Goal: Information Seeking & Learning: Learn about a topic

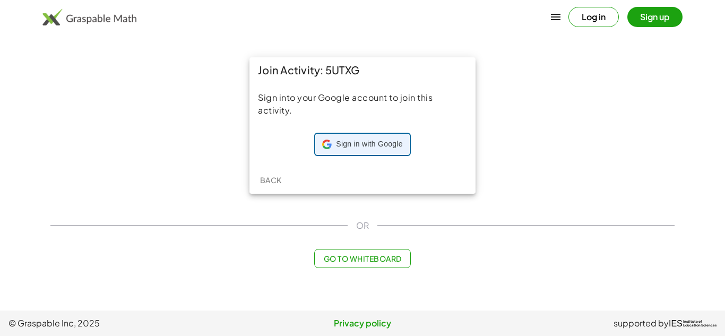
click at [387, 148] on span "Sign in with Google" at bounding box center [369, 144] width 66 height 11
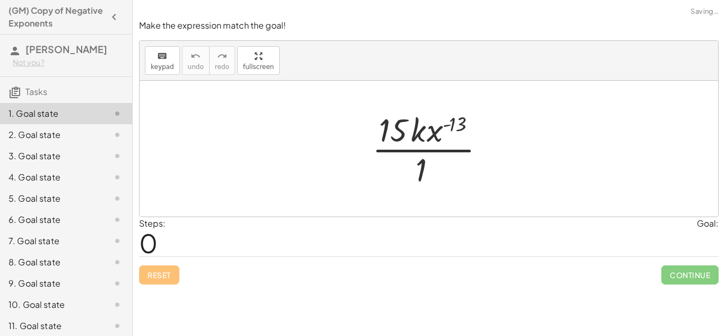
click at [391, 125] on div at bounding box center [433, 149] width 132 height 82
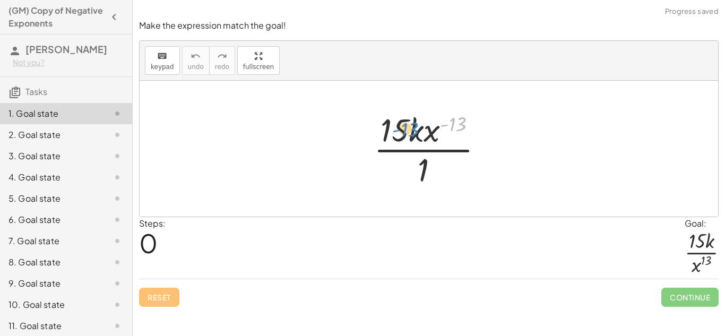
drag, startPoint x: 458, startPoint y: 123, endPoint x: 415, endPoint y: 126, distance: 43.1
click at [415, 126] on div at bounding box center [432, 149] width 129 height 82
drag, startPoint x: 426, startPoint y: 165, endPoint x: 459, endPoint y: 123, distance: 53.7
click at [459, 123] on div at bounding box center [432, 149] width 129 height 82
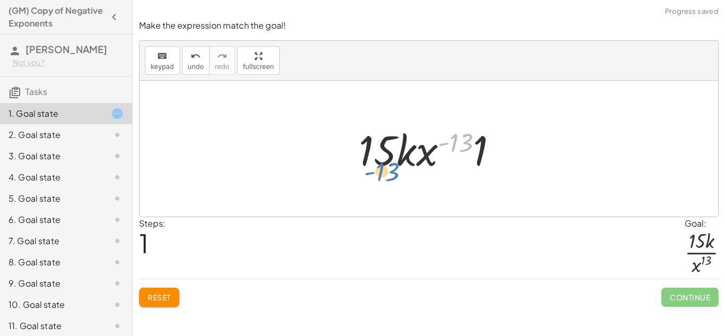
drag, startPoint x: 463, startPoint y: 139, endPoint x: 388, endPoint y: 168, distance: 80.3
click at [388, 168] on div at bounding box center [432, 148] width 158 height 55
drag, startPoint x: 488, startPoint y: 156, endPoint x: 354, endPoint y: 197, distance: 140.3
click at [354, 197] on div "· 15 · k · x ( - 13 ) · [DATE] · k · x ( - 13 ) · 1" at bounding box center [429, 149] width 578 height 136
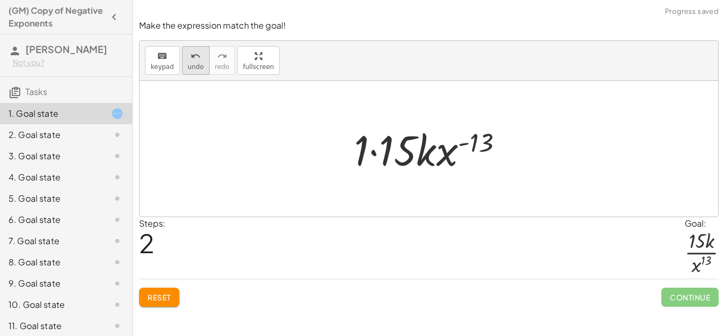
click at [189, 71] on button "undo undo" at bounding box center [196, 60] width 28 height 29
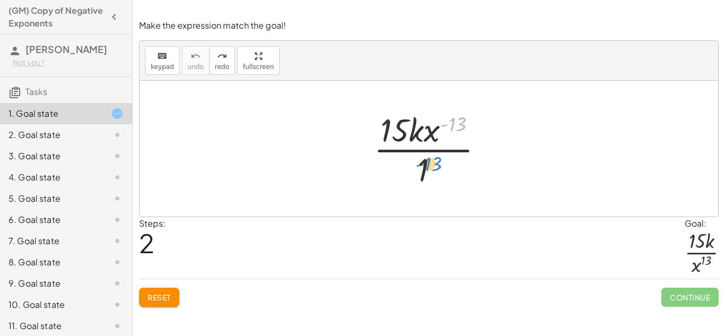
drag, startPoint x: 462, startPoint y: 123, endPoint x: 436, endPoint y: 162, distance: 46.9
click at [436, 162] on div at bounding box center [432, 149] width 129 height 82
drag, startPoint x: 429, startPoint y: 129, endPoint x: 432, endPoint y: 170, distance: 40.4
click at [432, 170] on div at bounding box center [432, 149] width 129 height 82
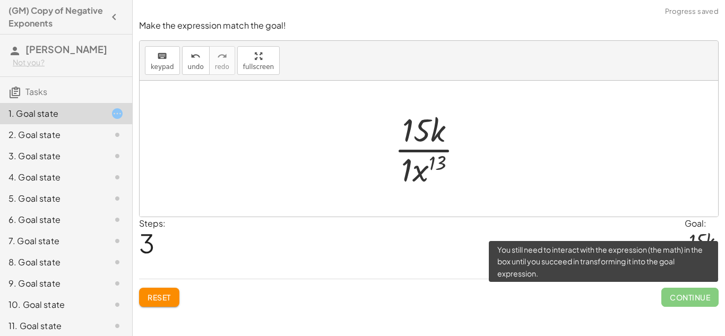
click at [688, 293] on span "Continue" at bounding box center [689, 297] width 57 height 19
click at [670, 294] on span "Continue" at bounding box center [689, 297] width 57 height 19
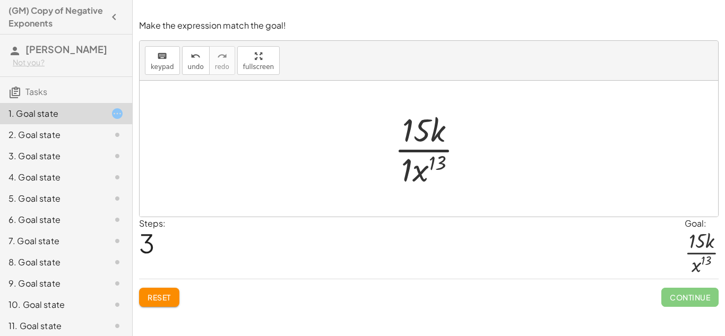
click at [399, 260] on div "Steps: 3 Goal: · 15 · k · x 13" at bounding box center [428, 248] width 579 height 62
drag, startPoint x: 404, startPoint y: 172, endPoint x: 420, endPoint y: 175, distance: 16.2
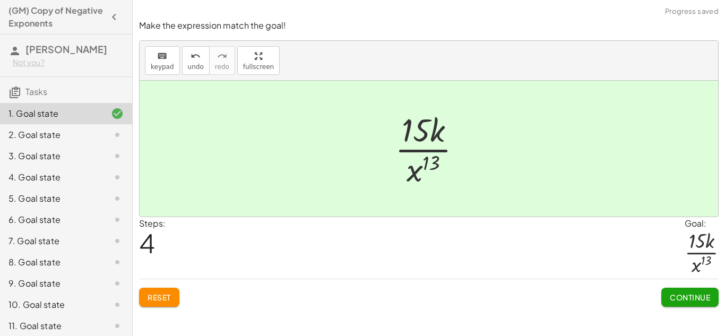
click at [700, 290] on button "Continue" at bounding box center [689, 297] width 57 height 19
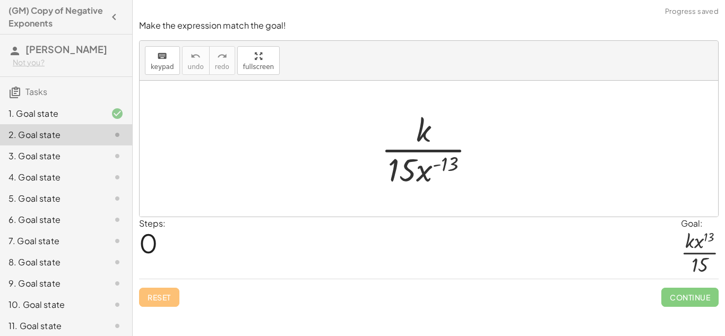
click at [73, 274] on div "9. Goal state" at bounding box center [66, 283] width 132 height 21
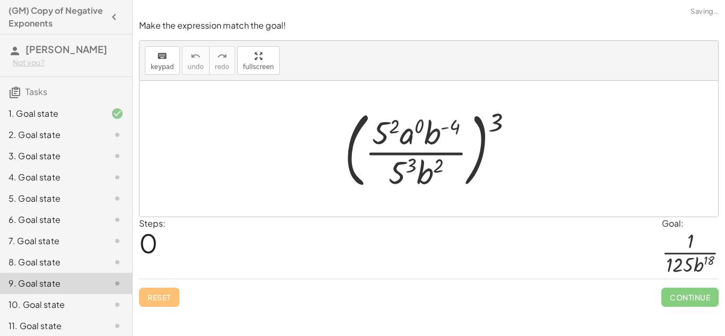
click at [76, 289] on div "9. Goal state" at bounding box center [50, 283] width 85 height 13
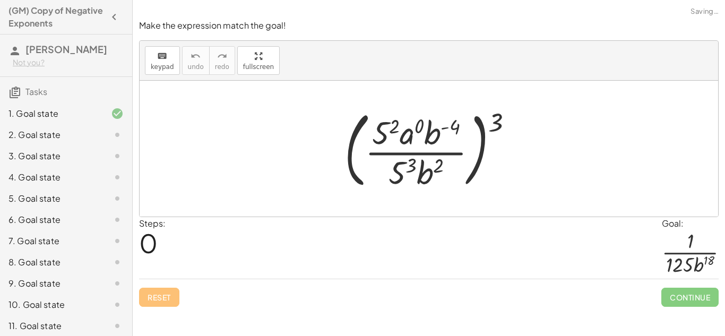
click at [83, 310] on div "10. Goal state" at bounding box center [50, 304] width 85 height 13
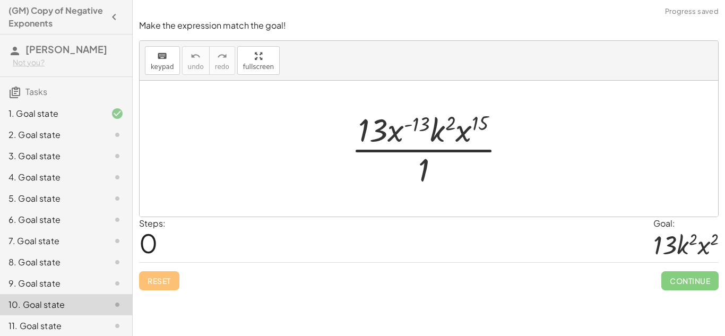
click at [89, 333] on div "11. Goal state" at bounding box center [66, 325] width 132 height 21
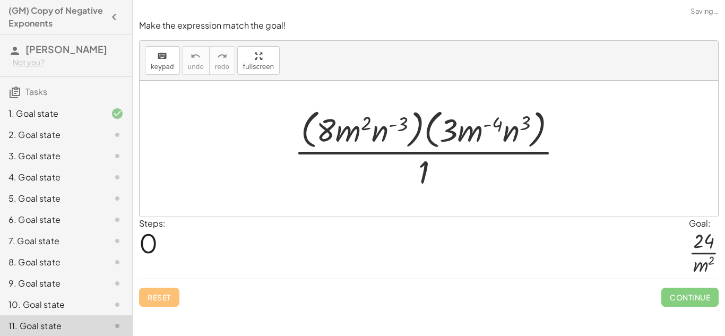
click at [97, 143] on div "2. Goal state" at bounding box center [66, 134] width 132 height 21
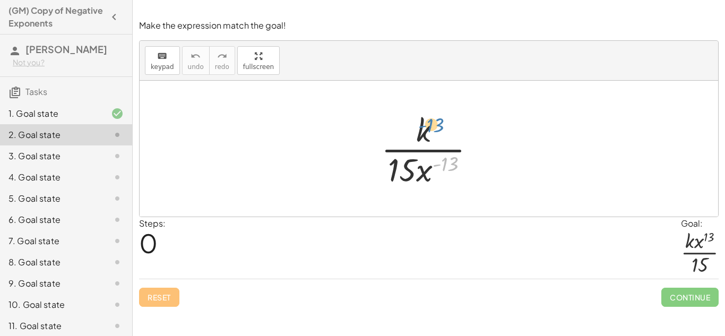
drag, startPoint x: 453, startPoint y: 166, endPoint x: 439, endPoint y: 131, distance: 36.9
click at [439, 131] on div at bounding box center [433, 149] width 114 height 82
drag, startPoint x: 447, startPoint y: 157, endPoint x: 436, endPoint y: 109, distance: 49.0
click at [436, 109] on div at bounding box center [433, 149] width 114 height 82
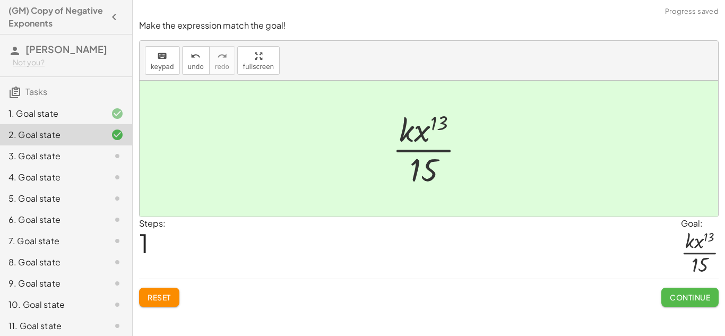
click at [675, 292] on span "Continue" at bounding box center [690, 297] width 40 height 10
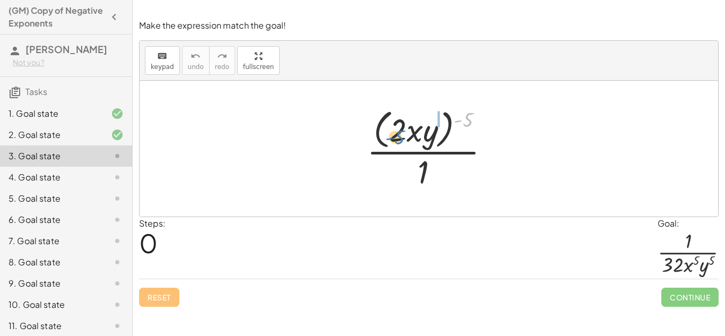
drag, startPoint x: 465, startPoint y: 114, endPoint x: 396, endPoint y: 131, distance: 70.4
click at [396, 131] on div at bounding box center [432, 148] width 142 height 86
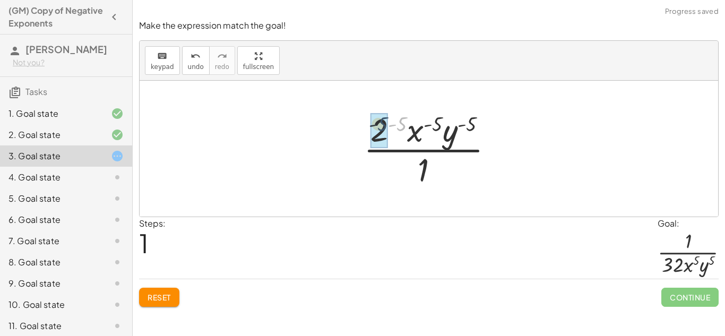
drag, startPoint x: 397, startPoint y: 126, endPoint x: 378, endPoint y: 126, distance: 19.6
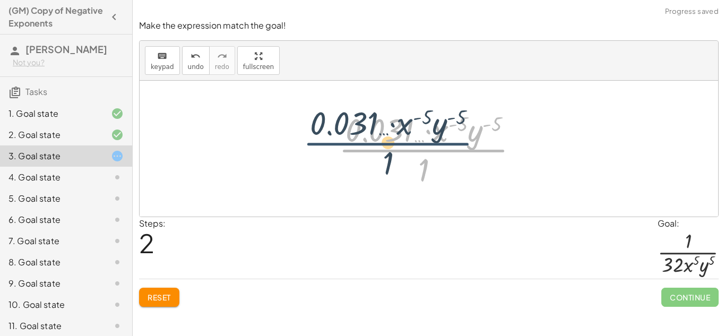
drag, startPoint x: 420, startPoint y: 139, endPoint x: 383, endPoint y: 132, distance: 37.3
click at [383, 132] on div at bounding box center [432, 149] width 199 height 82
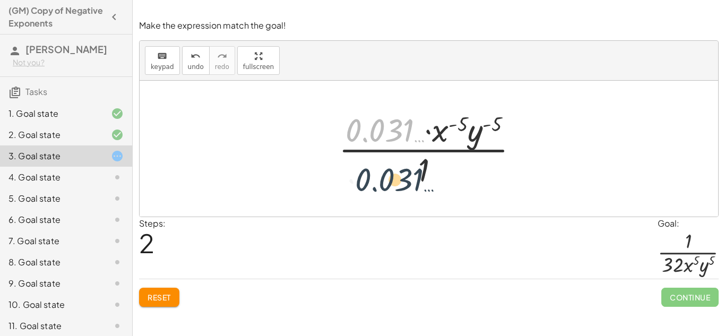
drag, startPoint x: 383, startPoint y: 124, endPoint x: 392, endPoint y: 173, distance: 50.2
click at [392, 173] on div at bounding box center [432, 149] width 199 height 82
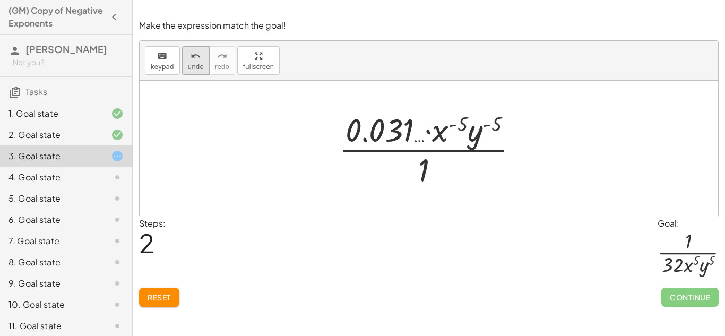
click at [198, 63] on span "undo" at bounding box center [196, 66] width 16 height 7
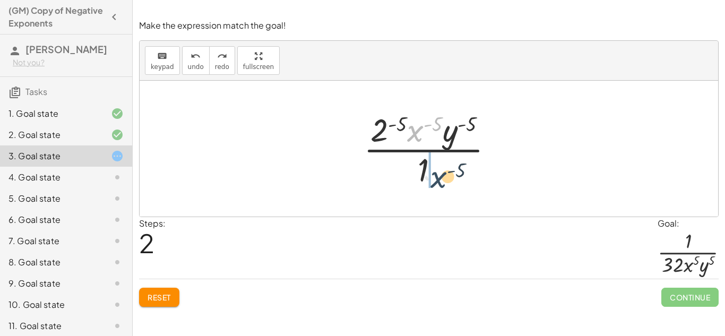
drag, startPoint x: 415, startPoint y: 128, endPoint x: 439, endPoint y: 177, distance: 53.6
click at [439, 177] on div at bounding box center [432, 149] width 149 height 82
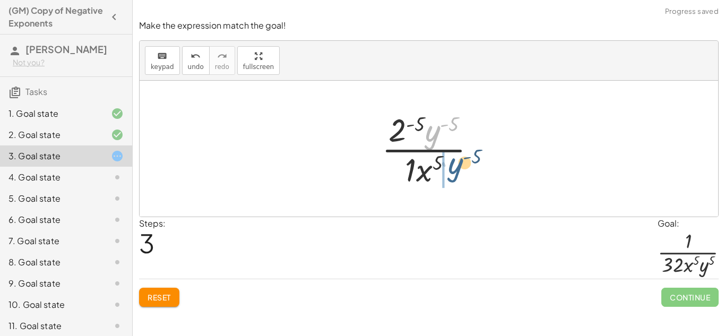
drag, startPoint x: 436, startPoint y: 136, endPoint x: 460, endPoint y: 171, distance: 42.4
click at [460, 171] on div at bounding box center [433, 149] width 114 height 82
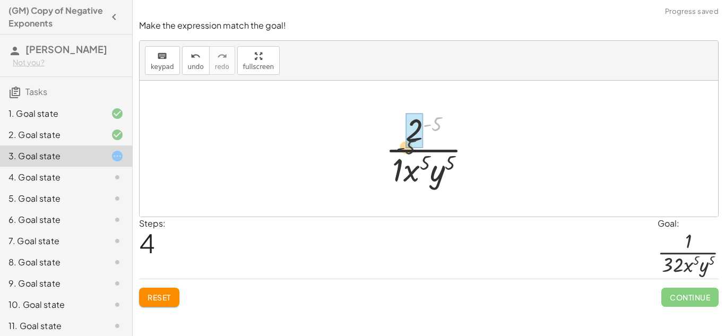
drag, startPoint x: 436, startPoint y: 118, endPoint x: 412, endPoint y: 137, distance: 30.2
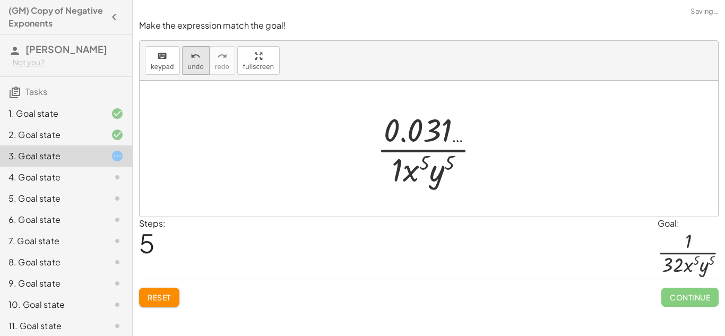
click at [194, 68] on span "undo" at bounding box center [196, 66] width 16 height 7
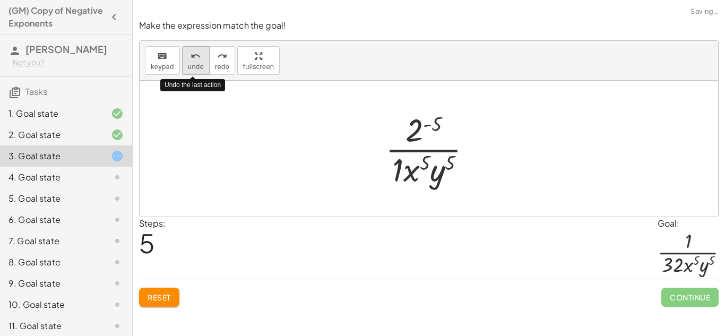
click at [194, 68] on span "undo" at bounding box center [196, 66] width 16 height 7
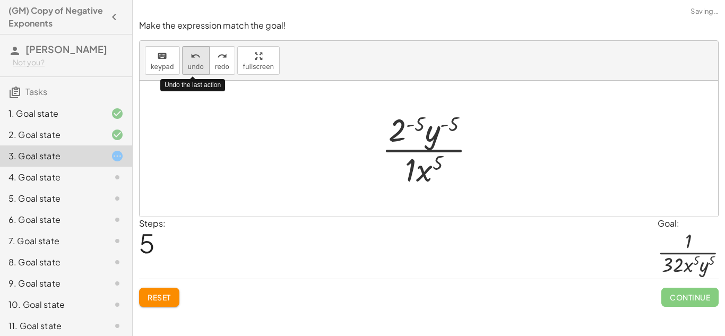
click at [194, 68] on span "undo" at bounding box center [196, 66] width 16 height 7
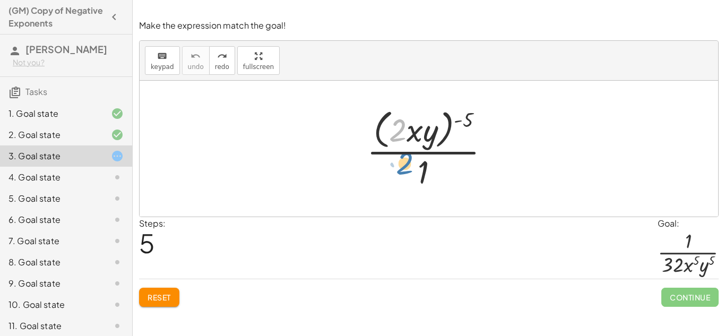
drag, startPoint x: 403, startPoint y: 136, endPoint x: 409, endPoint y: 174, distance: 38.1
click at [409, 174] on div at bounding box center [432, 148] width 142 height 86
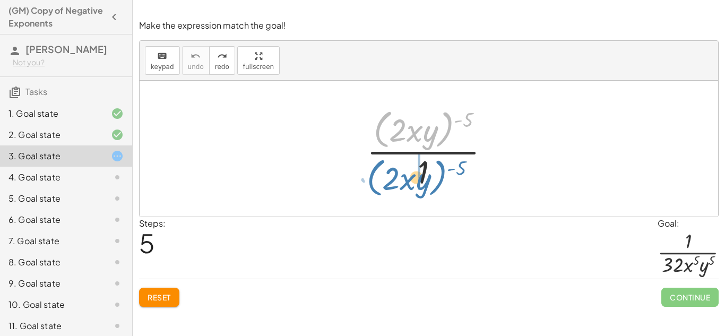
drag, startPoint x: 442, startPoint y: 129, endPoint x: 435, endPoint y: 177, distance: 48.8
click at [435, 177] on div at bounding box center [432, 148] width 142 height 86
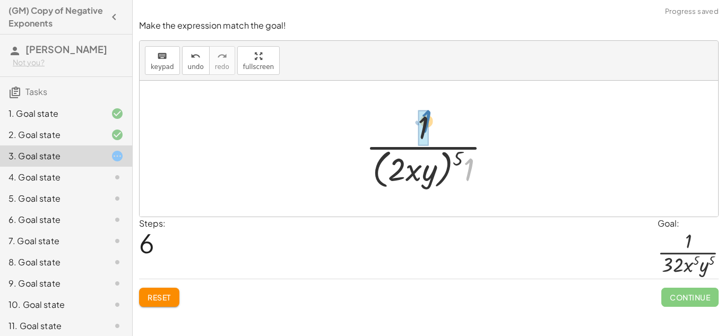
drag, startPoint x: 468, startPoint y: 167, endPoint x: 425, endPoint y: 119, distance: 63.8
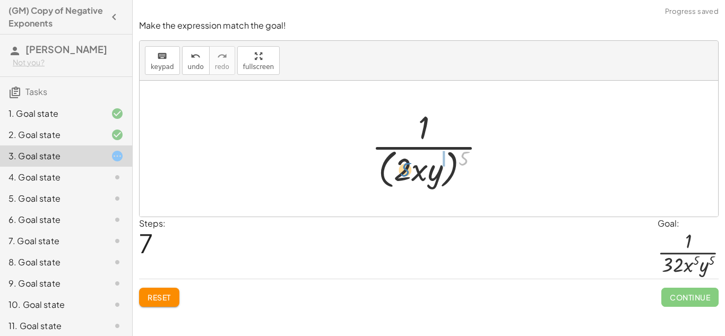
drag, startPoint x: 463, startPoint y: 156, endPoint x: 404, endPoint y: 167, distance: 59.9
click at [404, 167] on div at bounding box center [433, 148] width 134 height 86
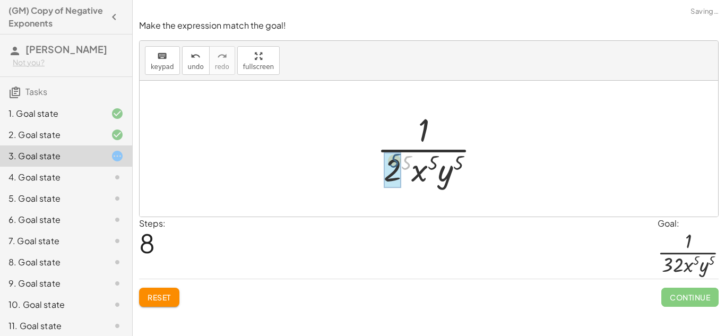
drag, startPoint x: 411, startPoint y: 162, endPoint x: 397, endPoint y: 160, distance: 13.4
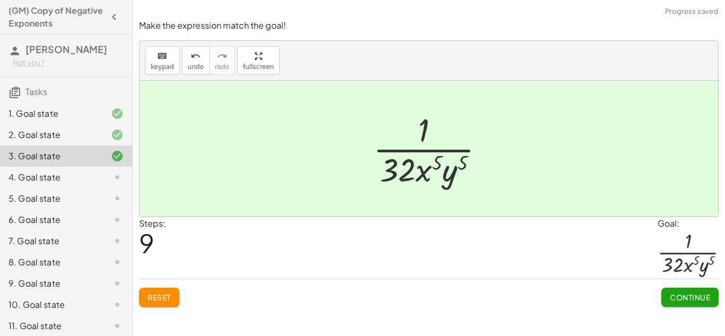
click at [667, 293] on button "Continue" at bounding box center [689, 297] width 57 height 19
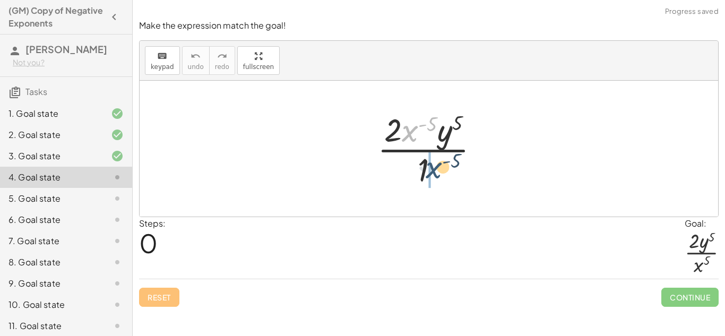
drag, startPoint x: 409, startPoint y: 133, endPoint x: 429, endPoint y: 172, distance: 44.1
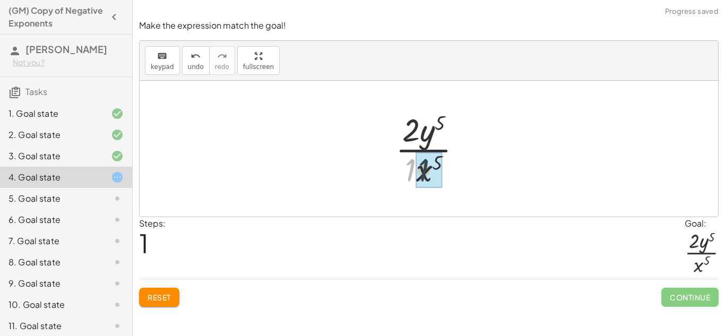
drag, startPoint x: 409, startPoint y: 172, endPoint x: 424, endPoint y: 173, distance: 14.9
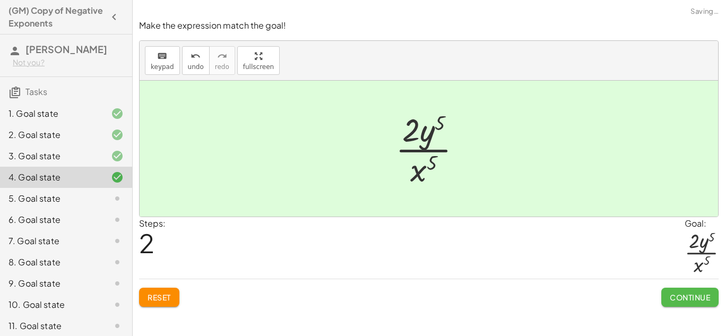
click at [679, 299] on span "Continue" at bounding box center [690, 297] width 40 height 10
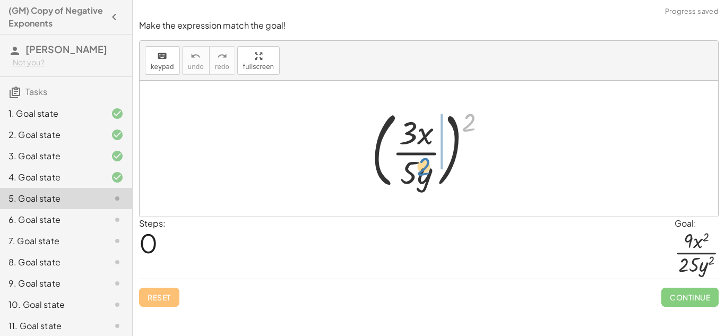
drag, startPoint x: 468, startPoint y: 119, endPoint x: 420, endPoint y: 165, distance: 66.8
click at [420, 165] on div at bounding box center [433, 149] width 134 height 88
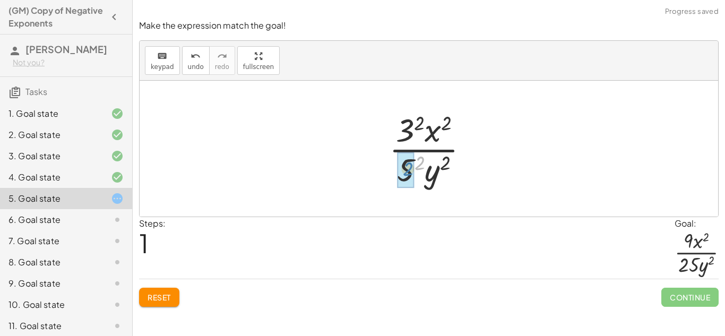
drag, startPoint x: 420, startPoint y: 164, endPoint x: 408, endPoint y: 170, distance: 13.0
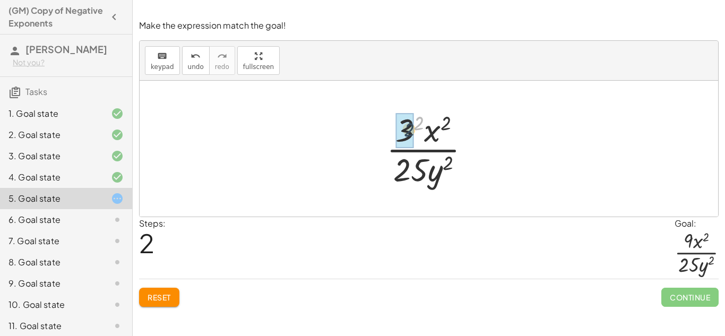
drag, startPoint x: 420, startPoint y: 117, endPoint x: 410, endPoint y: 124, distance: 11.9
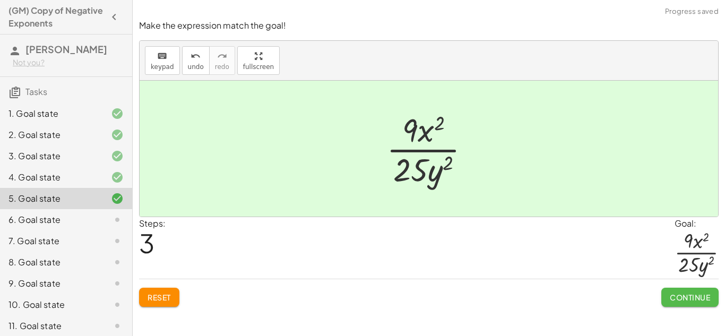
click at [681, 297] on span "Continue" at bounding box center [690, 297] width 40 height 10
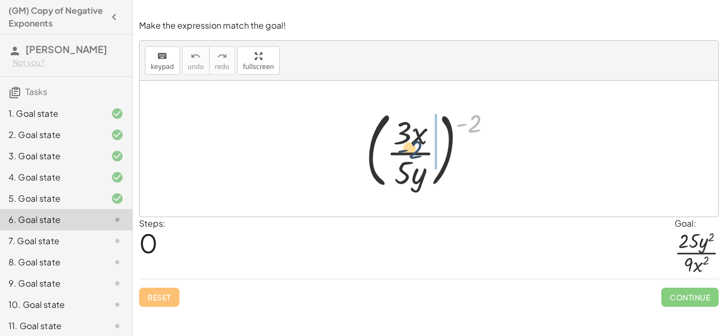
drag, startPoint x: 474, startPoint y: 126, endPoint x: 414, endPoint y: 152, distance: 64.9
click at [414, 152] on div at bounding box center [432, 149] width 145 height 88
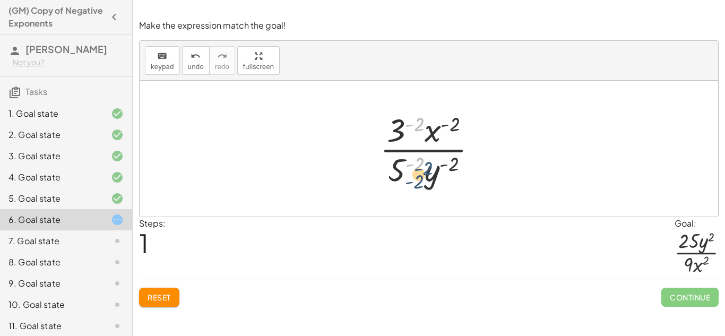
drag, startPoint x: 419, startPoint y: 124, endPoint x: 428, endPoint y: 171, distance: 48.0
click at [428, 171] on div at bounding box center [433, 149] width 116 height 82
drag, startPoint x: 419, startPoint y: 166, endPoint x: 412, endPoint y: 122, distance: 44.6
click at [412, 122] on div at bounding box center [433, 149] width 116 height 82
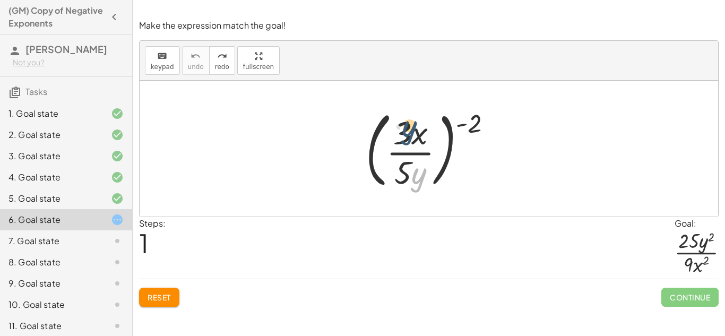
drag, startPoint x: 420, startPoint y: 173, endPoint x: 409, endPoint y: 118, distance: 56.4
click at [409, 118] on div at bounding box center [432, 149] width 145 height 88
drag, startPoint x: 419, startPoint y: 130, endPoint x: 411, endPoint y: 169, distance: 39.5
click at [411, 169] on div at bounding box center [432, 149] width 145 height 88
drag, startPoint x: 405, startPoint y: 176, endPoint x: 396, endPoint y: 127, distance: 49.0
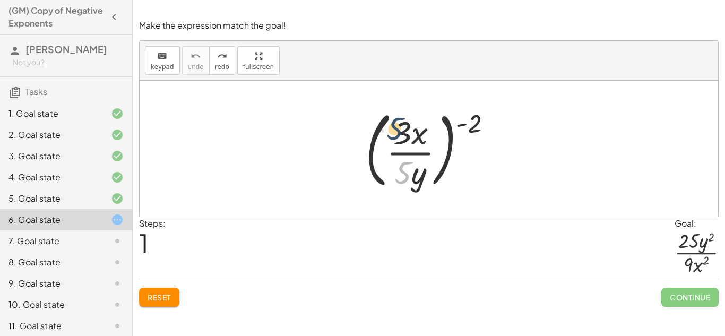
click at [396, 127] on div at bounding box center [432, 149] width 145 height 88
drag, startPoint x: 477, startPoint y: 115, endPoint x: 409, endPoint y: 151, distance: 77.4
click at [409, 151] on div at bounding box center [432, 149] width 145 height 88
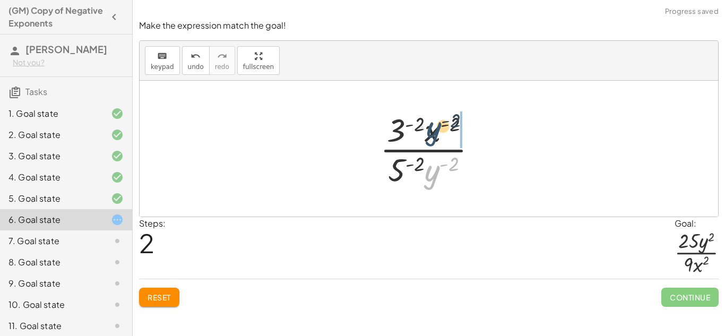
drag, startPoint x: 433, startPoint y: 177, endPoint x: 436, endPoint y: 121, distance: 55.8
click at [436, 121] on div at bounding box center [433, 149] width 116 height 82
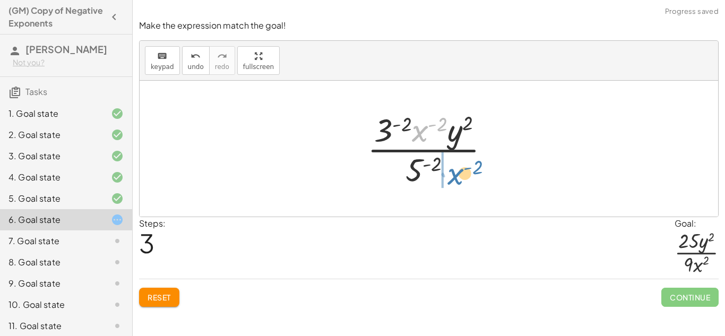
drag, startPoint x: 419, startPoint y: 127, endPoint x: 454, endPoint y: 171, distance: 55.8
click at [454, 171] on div at bounding box center [433, 149] width 142 height 82
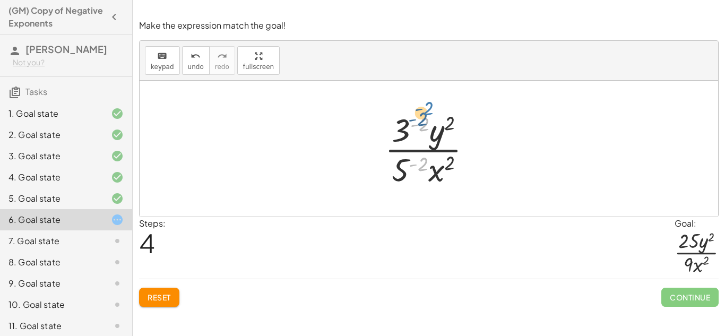
drag, startPoint x: 422, startPoint y: 167, endPoint x: 427, endPoint y: 111, distance: 55.4
click at [427, 111] on div at bounding box center [432, 149] width 106 height 82
drag, startPoint x: 402, startPoint y: 171, endPoint x: 370, endPoint y: 126, distance: 54.8
click at [370, 126] on div "( · 3 · x · 5 · y ) ( - 2 ) · 3 ( - 2 ) · x ( - 2 ) · 5 ( - 2 ) · y ( - 2 ) · 3…" at bounding box center [428, 148] width 119 height 87
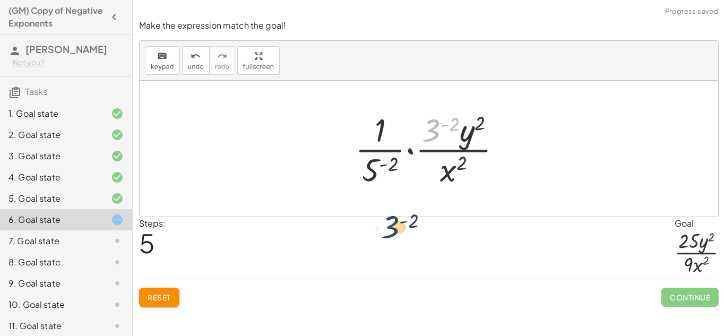
drag, startPoint x: 427, startPoint y: 133, endPoint x: 383, endPoint y: 229, distance: 105.9
click at [383, 229] on div "Make the expression match the goal! keyboard keypad undo undo redo redo fullscr…" at bounding box center [429, 163] width 592 height 300
drag, startPoint x: 383, startPoint y: 229, endPoint x: 405, endPoint y: 186, distance: 49.1
click at [405, 186] on div "Make the expression match the goal! keyboard keypad undo undo redo redo fullscr…" at bounding box center [429, 163] width 592 height 300
drag, startPoint x: 434, startPoint y: 121, endPoint x: 424, endPoint y: 169, distance: 48.7
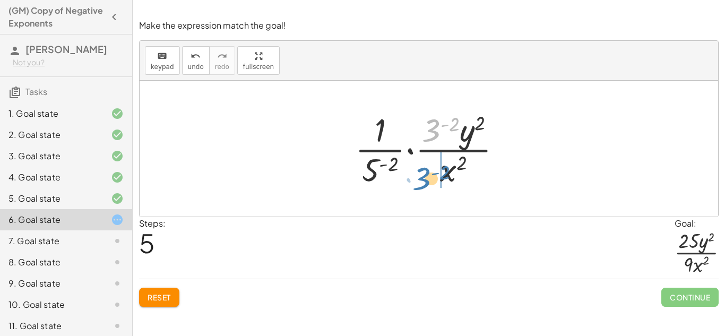
click at [424, 169] on div at bounding box center [433, 149] width 166 height 82
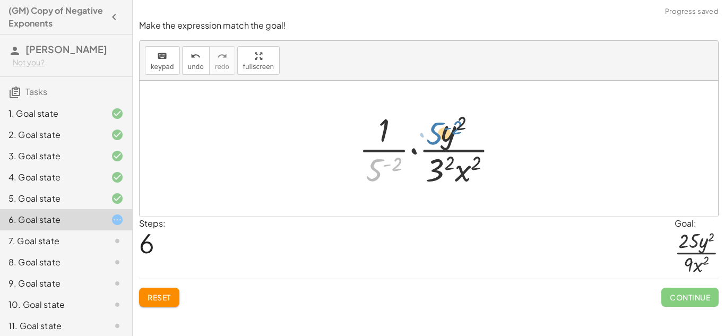
drag, startPoint x: 377, startPoint y: 162, endPoint x: 436, endPoint y: 125, distance: 69.8
click at [436, 125] on div at bounding box center [432, 149] width 159 height 82
drag, startPoint x: 387, startPoint y: 128, endPoint x: 378, endPoint y: 170, distance: 42.9
click at [378, 170] on div at bounding box center [432, 149] width 159 height 82
drag, startPoint x: 371, startPoint y: 164, endPoint x: 407, endPoint y: 147, distance: 39.4
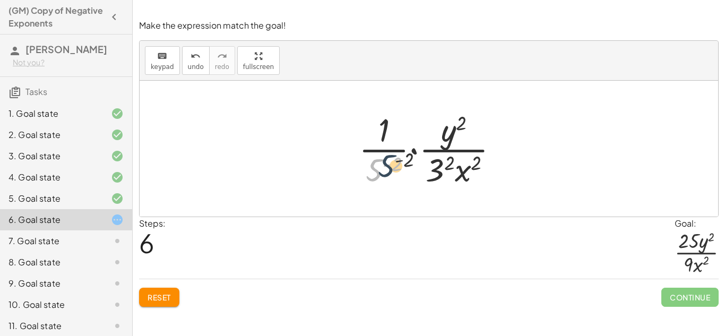
click at [407, 147] on div at bounding box center [432, 149] width 159 height 82
drag, startPoint x: 382, startPoint y: 128, endPoint x: 448, endPoint y: 129, distance: 66.3
click at [448, 129] on div at bounding box center [432, 149] width 159 height 82
click at [185, 53] on button "undo undo" at bounding box center [196, 60] width 28 height 29
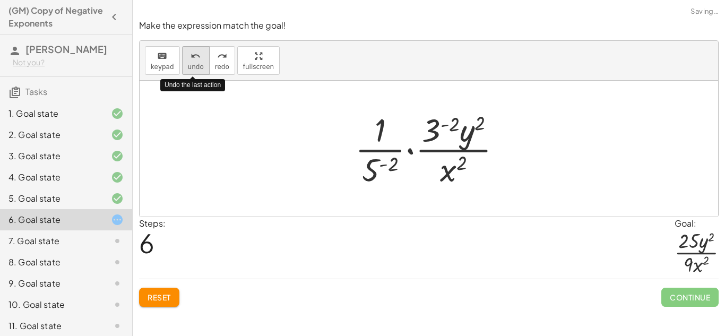
click at [185, 53] on button "undo undo" at bounding box center [196, 60] width 28 height 29
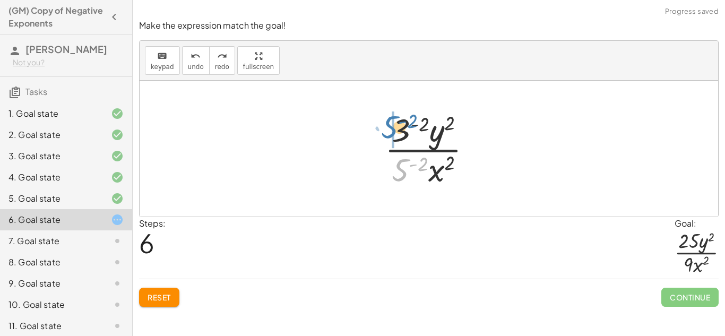
drag, startPoint x: 400, startPoint y: 165, endPoint x: 389, endPoint y: 123, distance: 43.7
click at [389, 123] on div at bounding box center [432, 149] width 106 height 82
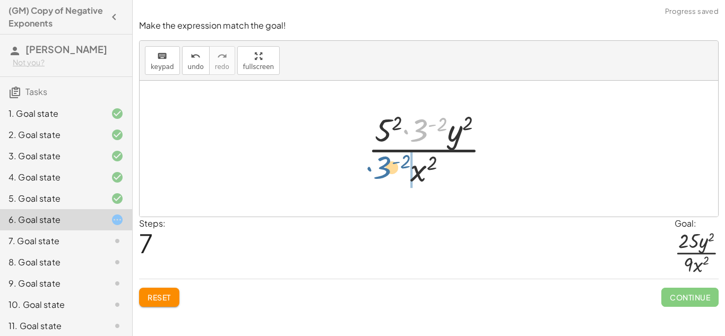
drag, startPoint x: 418, startPoint y: 132, endPoint x: 380, endPoint y: 170, distance: 53.6
click at [380, 170] on div at bounding box center [432, 149] width 141 height 82
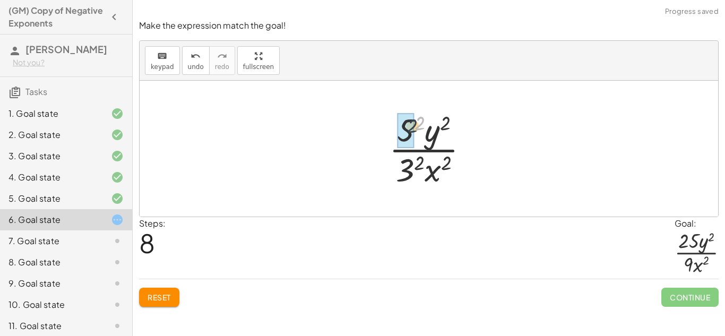
drag, startPoint x: 420, startPoint y: 123, endPoint x: 404, endPoint y: 128, distance: 16.5
drag, startPoint x: 416, startPoint y: 162, endPoint x: 403, endPoint y: 164, distance: 12.9
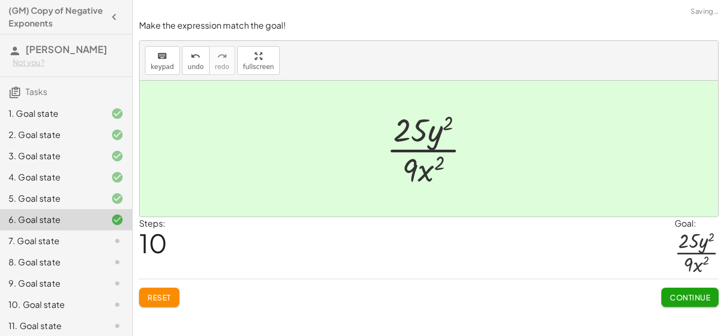
click at [670, 297] on span "Continue" at bounding box center [690, 297] width 40 height 10
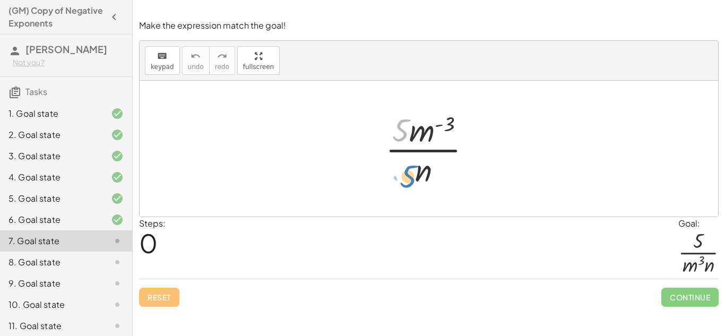
drag, startPoint x: 400, startPoint y: 132, endPoint x: 406, endPoint y: 178, distance: 46.6
click at [406, 178] on div at bounding box center [432, 149] width 105 height 82
drag, startPoint x: 444, startPoint y: 126, endPoint x: 426, endPoint y: 134, distance: 19.5
click at [426, 134] on div at bounding box center [432, 149] width 105 height 82
drag, startPoint x: 420, startPoint y: 134, endPoint x: 446, endPoint y: 180, distance: 52.3
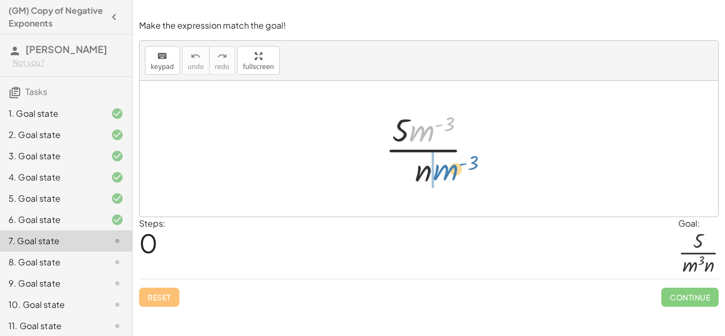
click at [446, 180] on div at bounding box center [432, 149] width 105 height 82
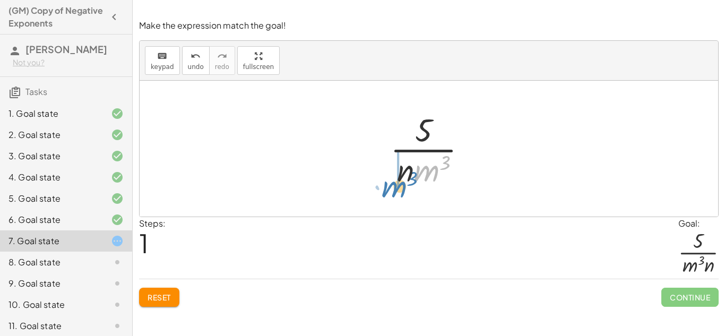
drag, startPoint x: 428, startPoint y: 179, endPoint x: 394, endPoint y: 193, distance: 36.9
click at [394, 193] on div "· 5 · m ( - 3 ) · n · m 3 · 5 · m 3 · n" at bounding box center [429, 149] width 578 height 136
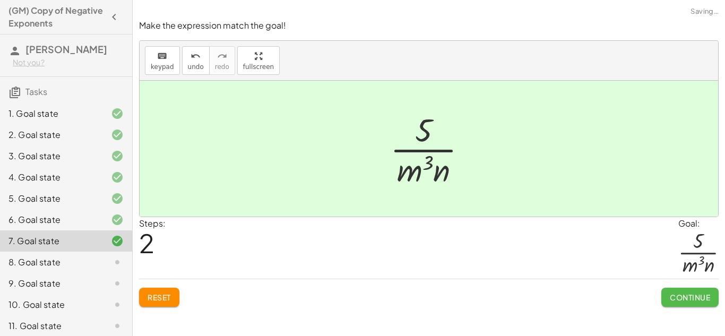
click at [691, 305] on button "Continue" at bounding box center [689, 297] width 57 height 19
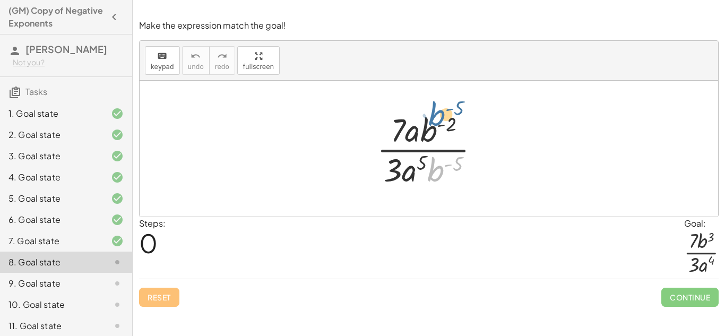
drag, startPoint x: 441, startPoint y: 173, endPoint x: 443, endPoint y: 106, distance: 67.9
drag, startPoint x: 437, startPoint y: 161, endPoint x: 432, endPoint y: 118, distance: 43.8
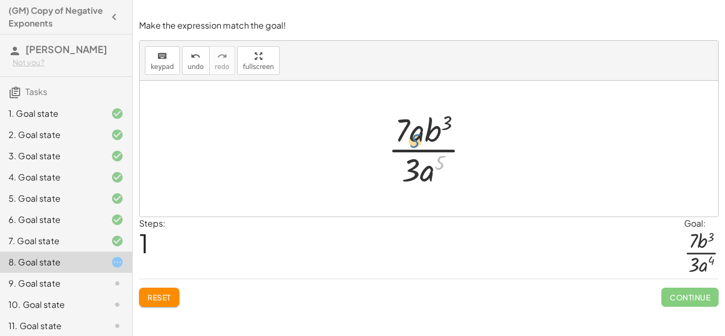
drag, startPoint x: 438, startPoint y: 162, endPoint x: 409, endPoint y: 132, distance: 42.4
click at [409, 132] on div at bounding box center [433, 149] width 100 height 82
click at [429, 168] on div at bounding box center [433, 149] width 100 height 82
drag, startPoint x: 415, startPoint y: 135, endPoint x: 429, endPoint y: 163, distance: 30.8
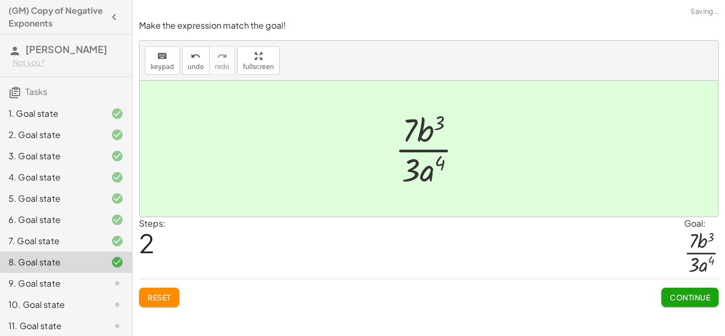
click at [705, 300] on span "Continue" at bounding box center [690, 297] width 40 height 10
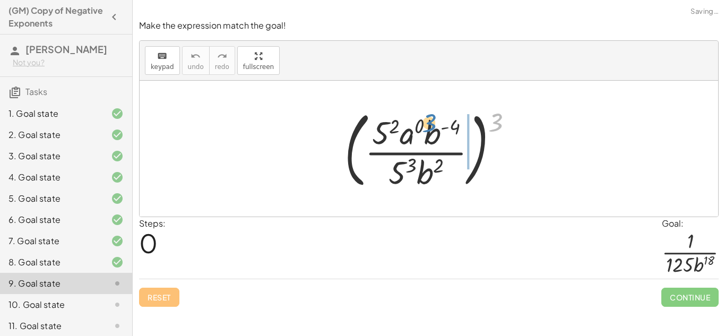
drag, startPoint x: 496, startPoint y: 122, endPoint x: 436, endPoint y: 126, distance: 60.1
click at [436, 126] on div at bounding box center [433, 149] width 188 height 88
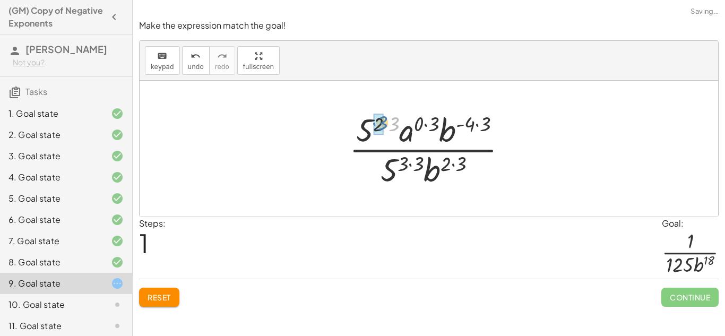
drag, startPoint x: 390, startPoint y: 123, endPoint x: 379, endPoint y: 121, distance: 11.7
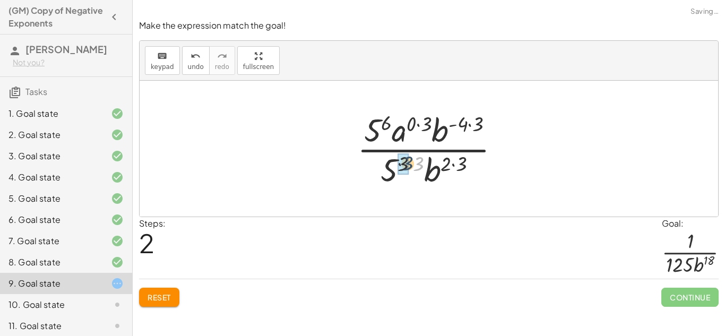
drag, startPoint x: 414, startPoint y: 162, endPoint x: 403, endPoint y: 162, distance: 11.7
drag, startPoint x: 408, startPoint y: 162, endPoint x: 394, endPoint y: 167, distance: 14.6
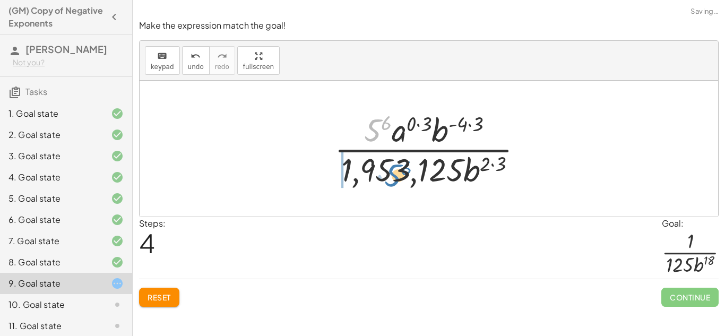
drag, startPoint x: 375, startPoint y: 126, endPoint x: 394, endPoint y: 171, distance: 48.5
click at [394, 171] on div at bounding box center [432, 149] width 207 height 82
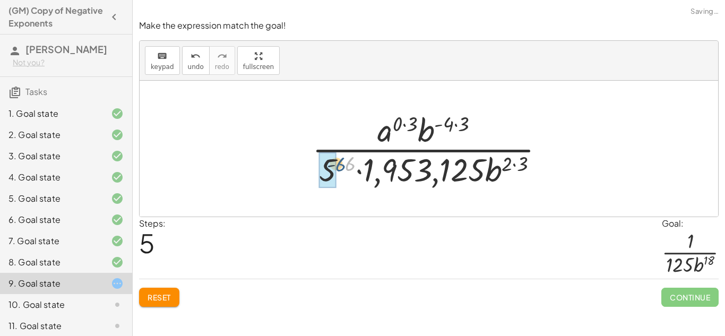
drag, startPoint x: 351, startPoint y: 165, endPoint x: 337, endPoint y: 164, distance: 13.3
click at [337, 164] on div at bounding box center [432, 149] width 251 height 82
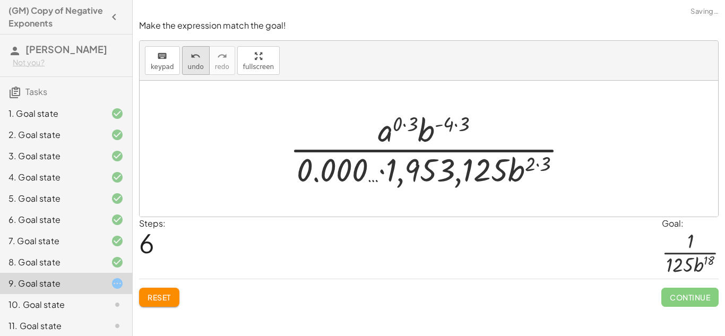
click at [192, 57] on icon "undo" at bounding box center [195, 56] width 10 height 13
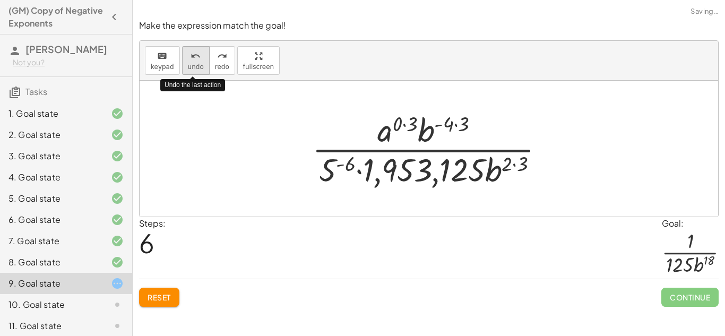
click at [192, 57] on icon "undo" at bounding box center [195, 56] width 10 height 13
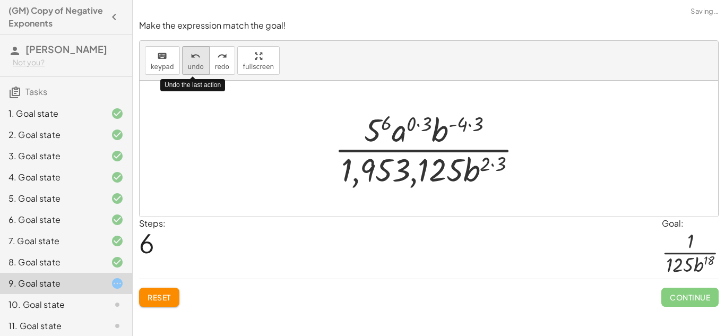
click at [192, 57] on icon "undo" at bounding box center [195, 56] width 10 height 13
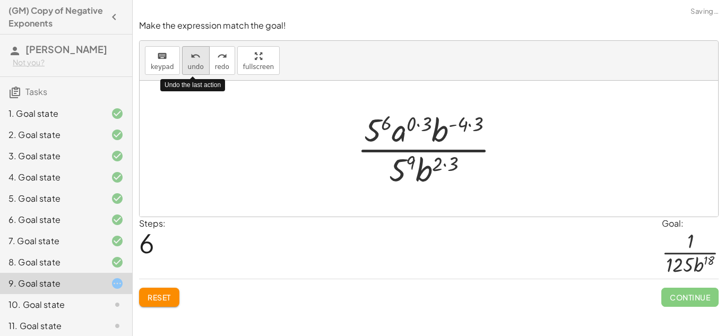
click at [192, 57] on icon "undo" at bounding box center [195, 56] width 10 height 13
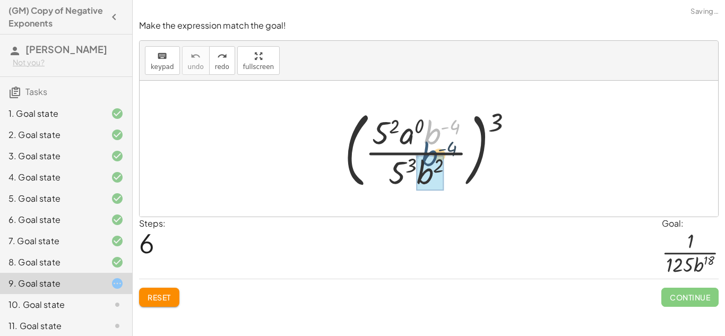
drag, startPoint x: 433, startPoint y: 132, endPoint x: 425, endPoint y: 166, distance: 35.0
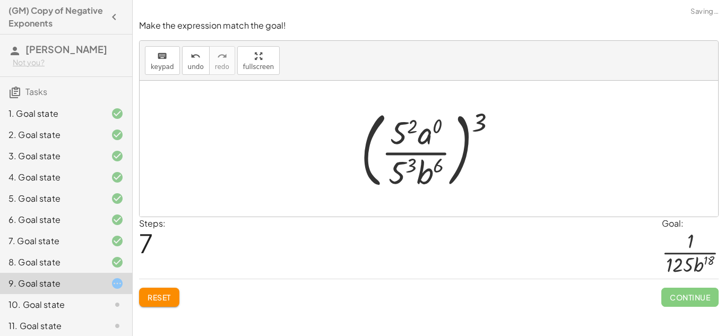
click at [482, 115] on div at bounding box center [432, 149] width 155 height 88
drag, startPoint x: 398, startPoint y: 138, endPoint x: 395, endPoint y: 190, distance: 52.1
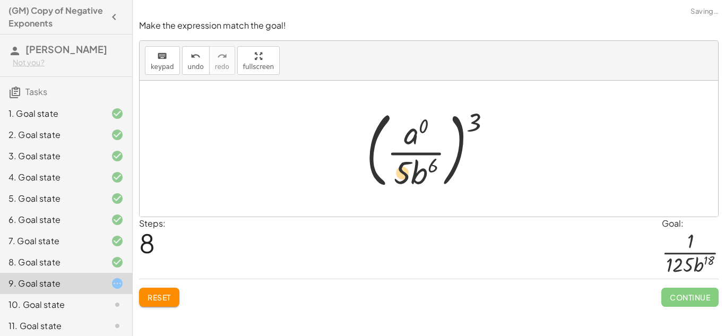
click at [403, 160] on div at bounding box center [433, 149] width 144 height 88
click at [464, 121] on div at bounding box center [433, 149] width 144 height 88
click at [466, 121] on div at bounding box center [433, 149] width 144 height 88
drag, startPoint x: 413, startPoint y: 136, endPoint x: 424, endPoint y: 130, distance: 13.0
click at [424, 130] on div at bounding box center [433, 149] width 144 height 88
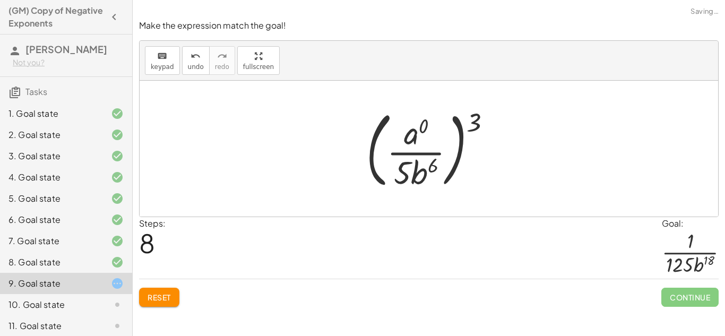
click at [476, 118] on div at bounding box center [433, 149] width 144 height 88
drag, startPoint x: 477, startPoint y: 120, endPoint x: 431, endPoint y: 140, distance: 50.6
click at [431, 140] on div at bounding box center [433, 149] width 144 height 88
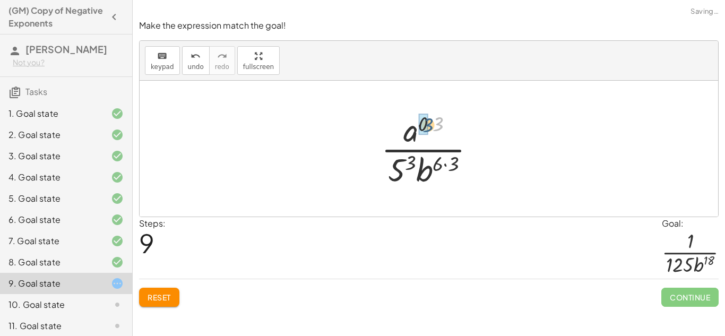
drag, startPoint x: 436, startPoint y: 123, endPoint x: 414, endPoint y: 125, distance: 22.3
click at [414, 125] on div at bounding box center [433, 149] width 114 height 82
drag, startPoint x: 438, startPoint y: 125, endPoint x: 424, endPoint y: 127, distance: 13.9
drag, startPoint x: 418, startPoint y: 135, endPoint x: 429, endPoint y: 133, distance: 11.9
click at [429, 133] on div at bounding box center [433, 149] width 114 height 82
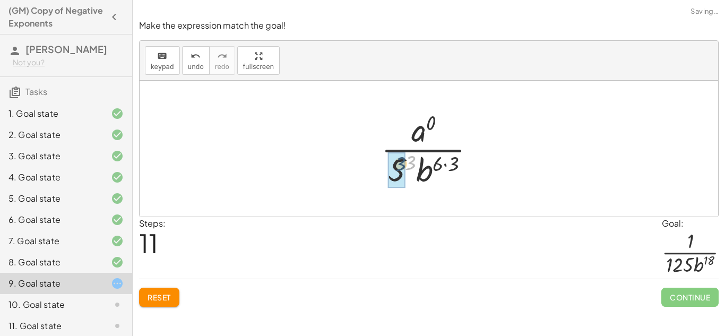
drag, startPoint x: 412, startPoint y: 160, endPoint x: 400, endPoint y: 161, distance: 12.2
drag, startPoint x: 464, startPoint y: 163, endPoint x: 450, endPoint y: 162, distance: 14.4
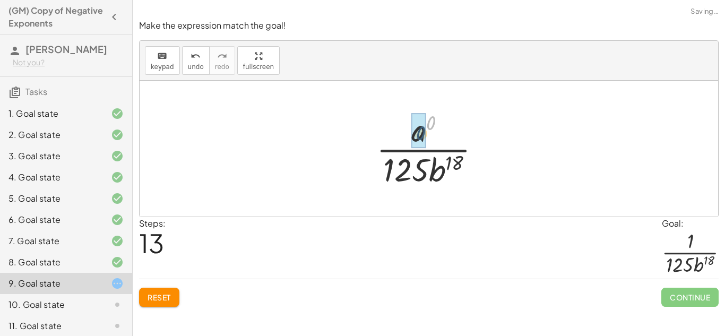
drag, startPoint x: 433, startPoint y: 129, endPoint x: 422, endPoint y: 141, distance: 16.1
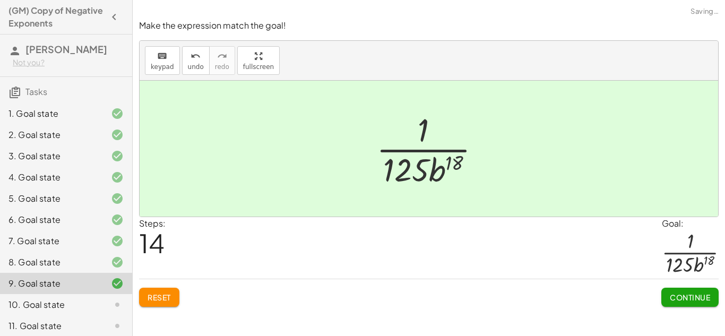
click at [703, 305] on button "Continue" at bounding box center [689, 297] width 57 height 19
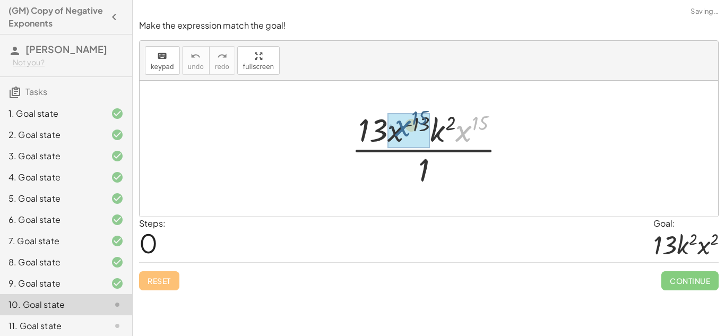
drag, startPoint x: 463, startPoint y: 128, endPoint x: 387, endPoint y: 124, distance: 75.5
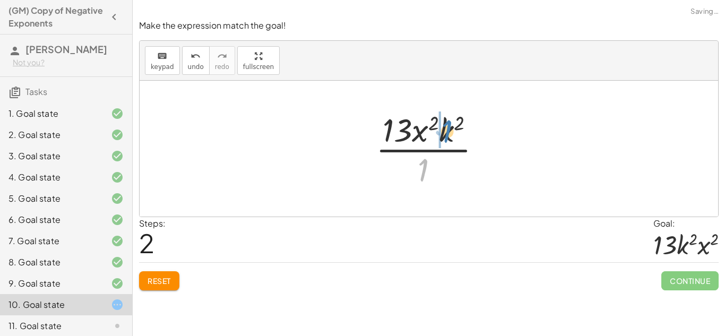
drag, startPoint x: 421, startPoint y: 161, endPoint x: 445, endPoint y: 123, distance: 45.0
click at [445, 123] on div at bounding box center [432, 149] width 125 height 82
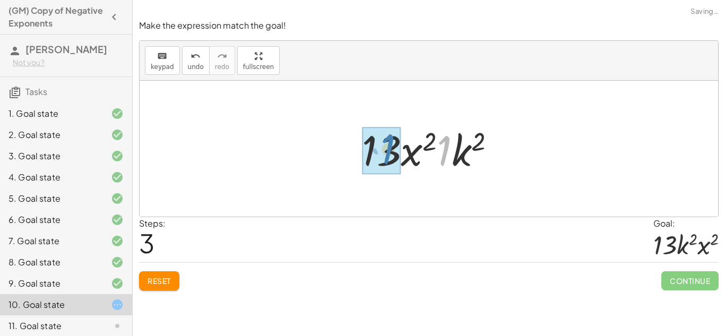
drag, startPoint x: 446, startPoint y: 151, endPoint x: 394, endPoint y: 149, distance: 52.0
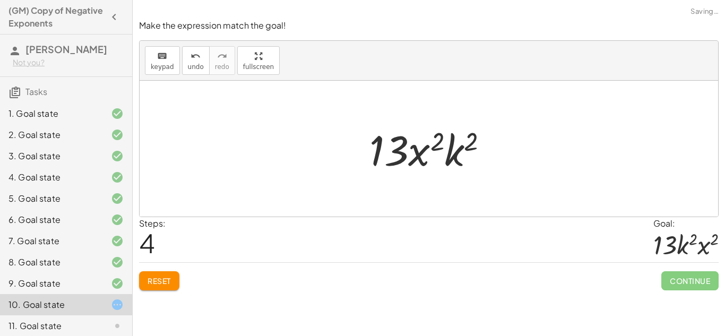
click at [673, 263] on div "Continue" at bounding box center [689, 277] width 57 height 28
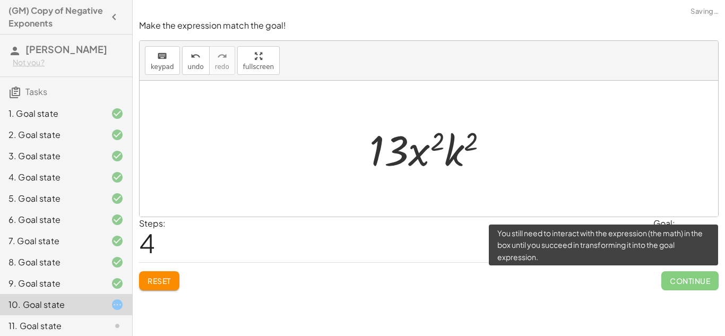
click at [673, 275] on span "Continue" at bounding box center [689, 280] width 57 height 19
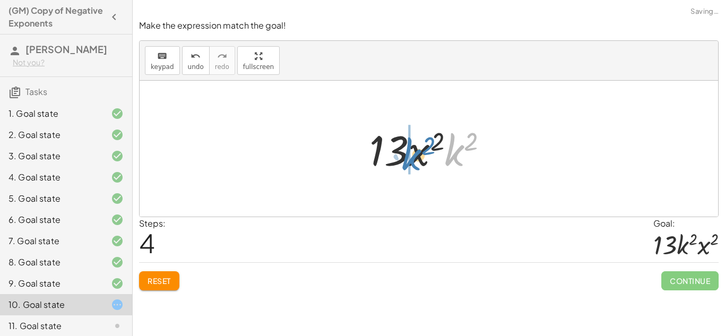
drag, startPoint x: 455, startPoint y: 160, endPoint x: 412, endPoint y: 164, distance: 42.7
click at [412, 164] on div at bounding box center [433, 148] width 138 height 55
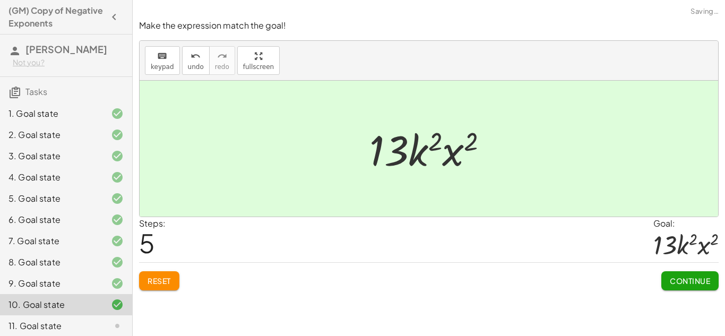
click at [680, 276] on span "Continue" at bounding box center [690, 281] width 40 height 10
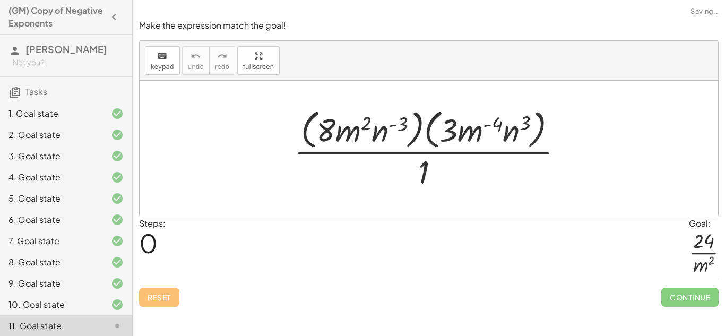
click at [680, 276] on div "Steps: 0 Goal: · 24 · m 2" at bounding box center [428, 248] width 579 height 62
drag, startPoint x: 454, startPoint y: 132, endPoint x: 334, endPoint y: 127, distance: 120.0
click at [334, 127] on div at bounding box center [433, 148] width 288 height 86
drag, startPoint x: 406, startPoint y: 125, endPoint x: 374, endPoint y: 118, distance: 33.1
click at [374, 118] on div at bounding box center [433, 148] width 288 height 86
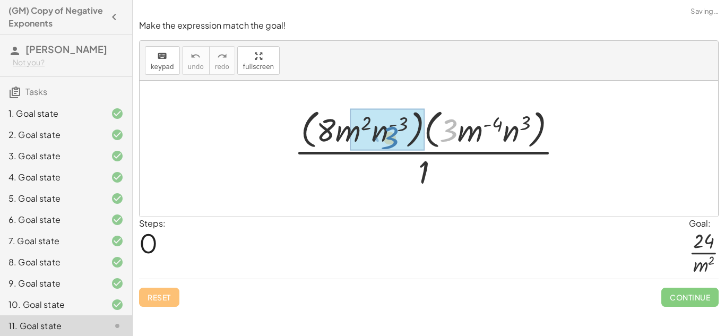
drag, startPoint x: 441, startPoint y: 128, endPoint x: 386, endPoint y: 135, distance: 55.6
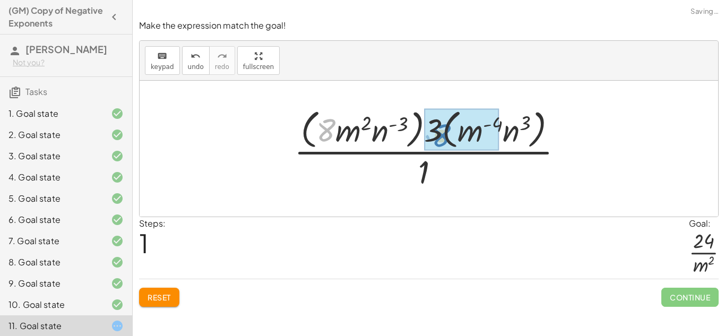
drag, startPoint x: 318, startPoint y: 124, endPoint x: 427, endPoint y: 126, distance: 108.8
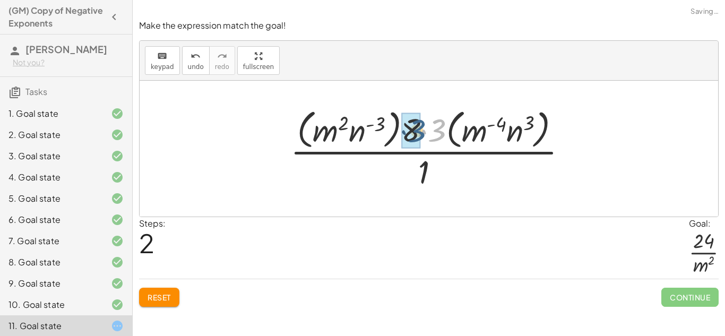
drag, startPoint x: 437, startPoint y: 126, endPoint x: 416, endPoint y: 127, distance: 20.7
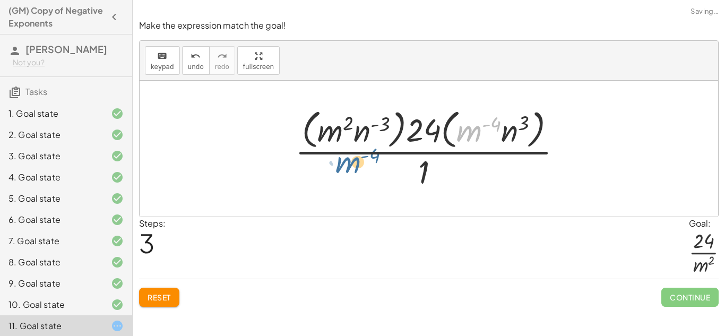
drag, startPoint x: 465, startPoint y: 142, endPoint x: 322, endPoint y: 176, distance: 146.6
click at [322, 176] on div at bounding box center [433, 148] width 286 height 86
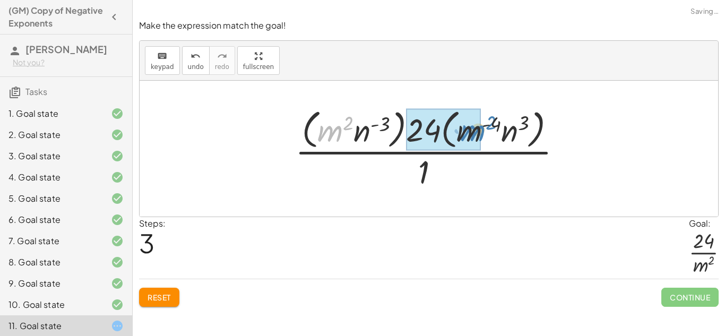
drag, startPoint x: 329, startPoint y: 128, endPoint x: 472, endPoint y: 127, distance: 142.7
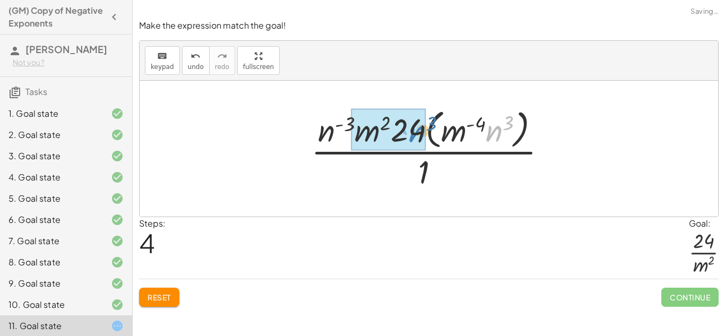
drag, startPoint x: 492, startPoint y: 132, endPoint x: 415, endPoint y: 133, distance: 76.9
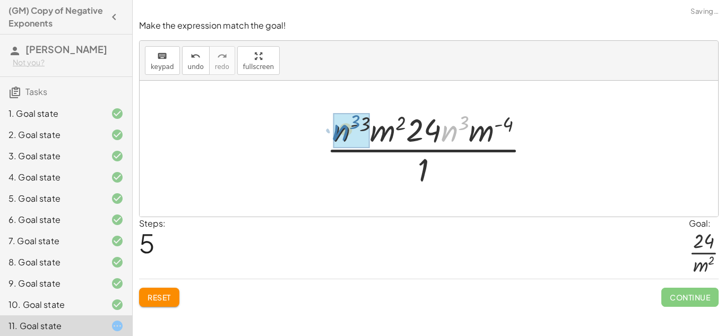
drag, startPoint x: 445, startPoint y: 135, endPoint x: 336, endPoint y: 134, distance: 109.3
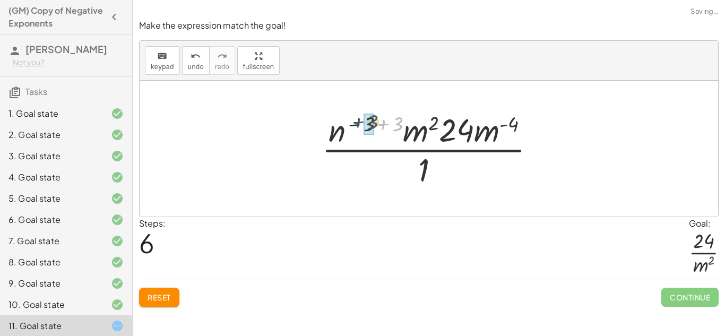
drag, startPoint x: 393, startPoint y: 126, endPoint x: 364, endPoint y: 125, distance: 28.7
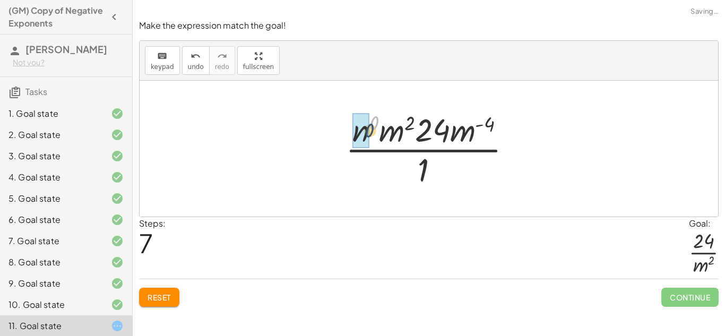
drag, startPoint x: 377, startPoint y: 121, endPoint x: 369, endPoint y: 129, distance: 11.6
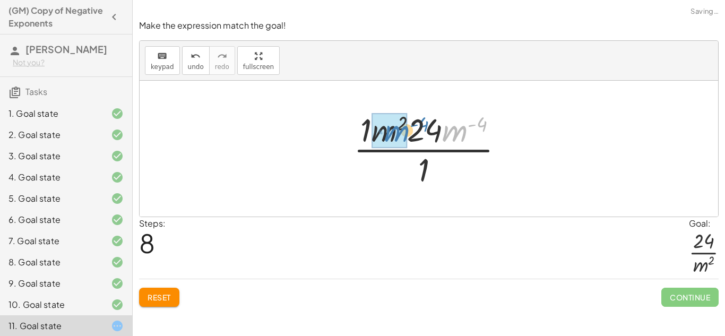
drag, startPoint x: 459, startPoint y: 134, endPoint x: 389, endPoint y: 132, distance: 70.1
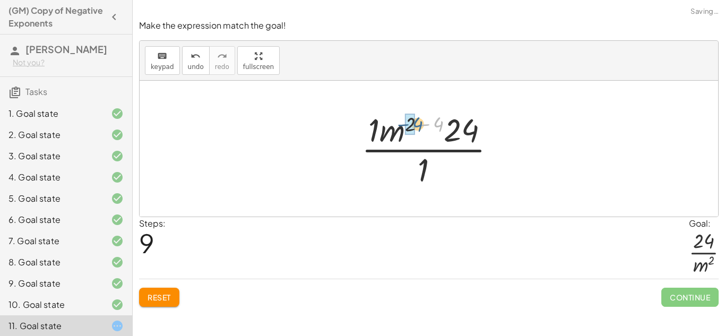
drag, startPoint x: 436, startPoint y: 123, endPoint x: 414, endPoint y: 123, distance: 21.2
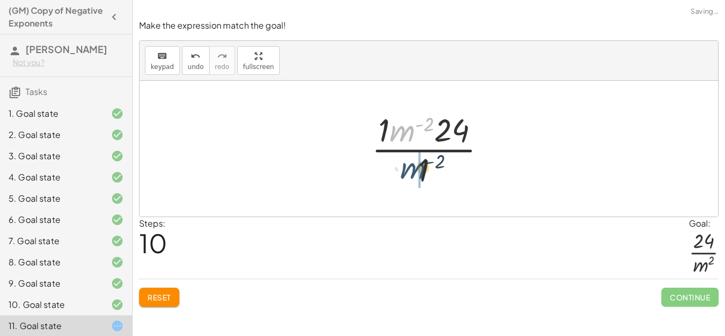
drag, startPoint x: 393, startPoint y: 131, endPoint x: 402, endPoint y: 173, distance: 43.4
click at [402, 173] on div at bounding box center [433, 149] width 134 height 82
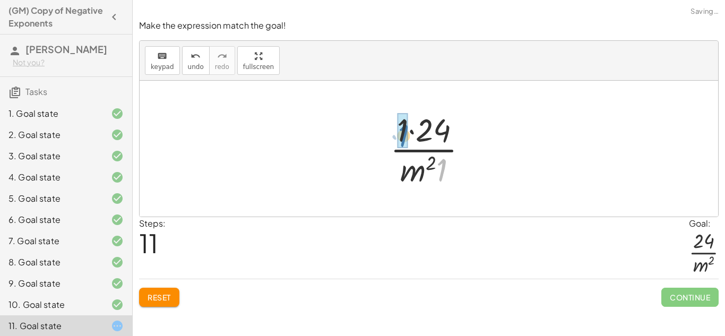
drag, startPoint x: 441, startPoint y: 173, endPoint x: 402, endPoint y: 139, distance: 52.3
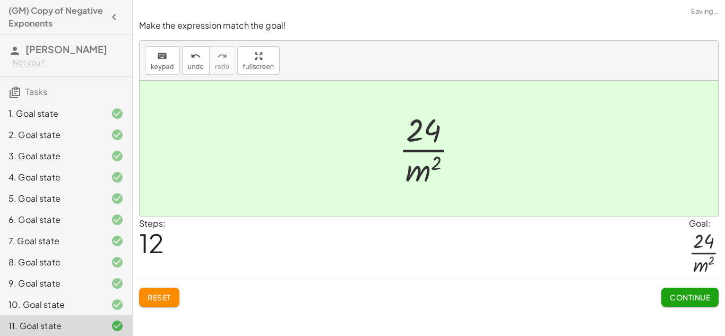
click at [681, 292] on span "Continue" at bounding box center [690, 297] width 40 height 10
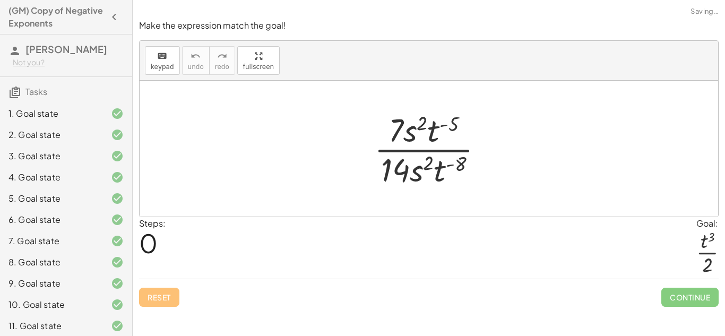
scroll to position [111, 0]
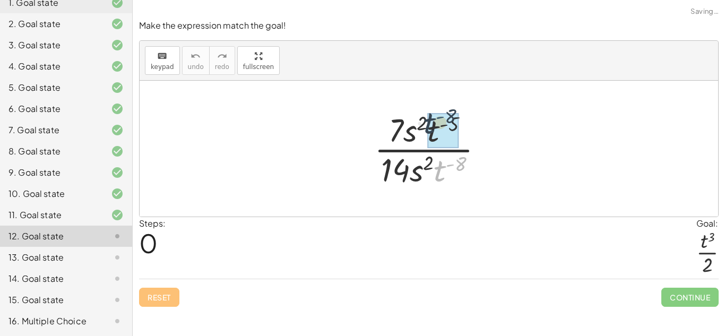
drag, startPoint x: 448, startPoint y: 172, endPoint x: 435, endPoint y: 128, distance: 45.8
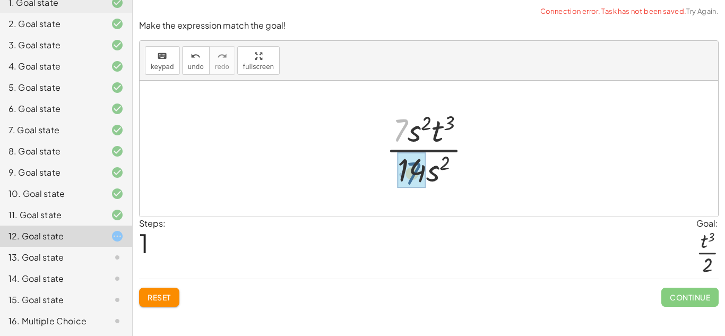
drag, startPoint x: 404, startPoint y: 125, endPoint x: 416, endPoint y: 168, distance: 45.0
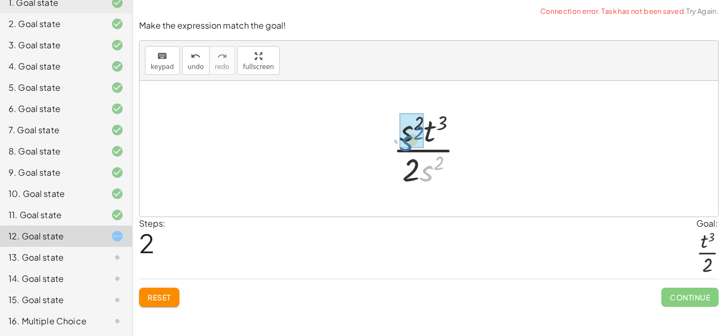
drag, startPoint x: 429, startPoint y: 169, endPoint x: 407, endPoint y: 139, distance: 36.9
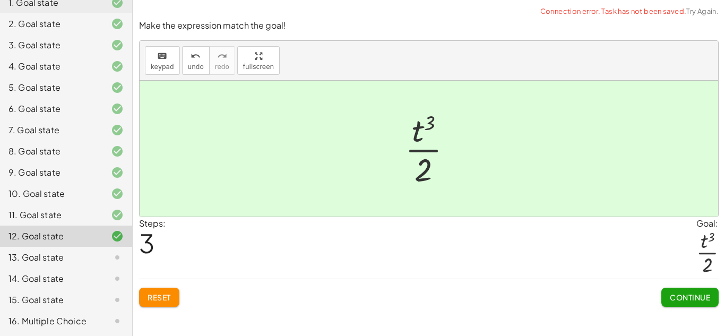
click at [662, 302] on button "Continue" at bounding box center [689, 297] width 57 height 19
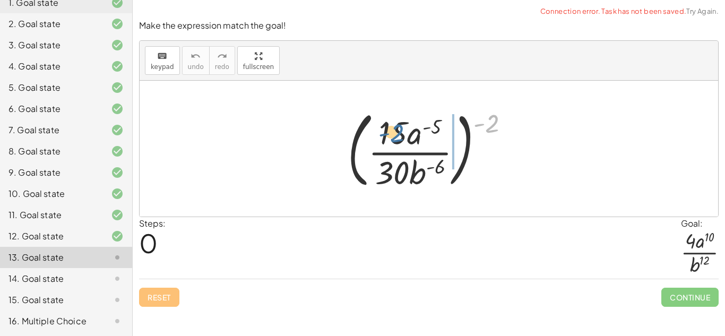
drag, startPoint x: 492, startPoint y: 127, endPoint x: 412, endPoint y: 138, distance: 80.9
click at [412, 138] on div at bounding box center [432, 149] width 181 height 88
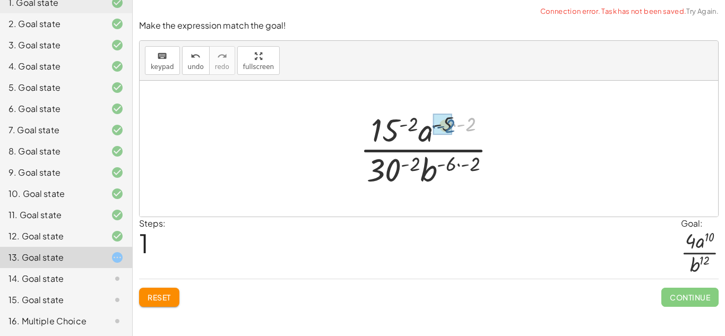
drag, startPoint x: 471, startPoint y: 125, endPoint x: 450, endPoint y: 127, distance: 20.8
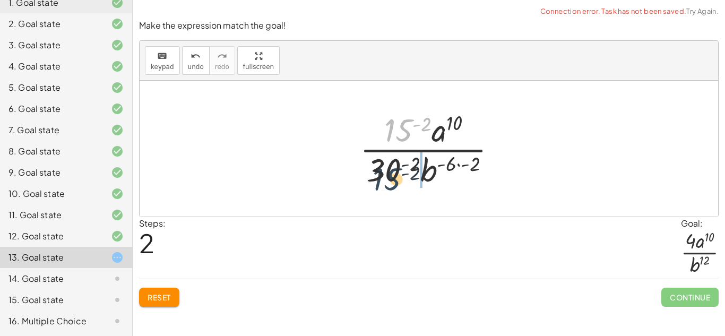
drag, startPoint x: 396, startPoint y: 125, endPoint x: 383, endPoint y: 176, distance: 53.3
click at [383, 176] on div at bounding box center [432, 149] width 156 height 82
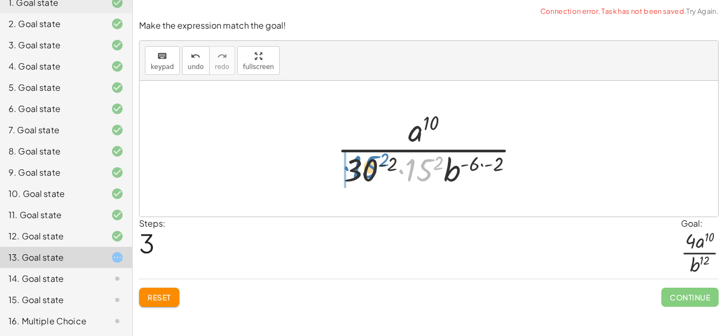
drag, startPoint x: 406, startPoint y: 174, endPoint x: 351, endPoint y: 173, distance: 54.7
click at [351, 173] on div at bounding box center [433, 149] width 202 height 82
drag, startPoint x: 433, startPoint y: 165, endPoint x: 376, endPoint y: 162, distance: 57.4
click at [376, 162] on div at bounding box center [433, 149] width 202 height 82
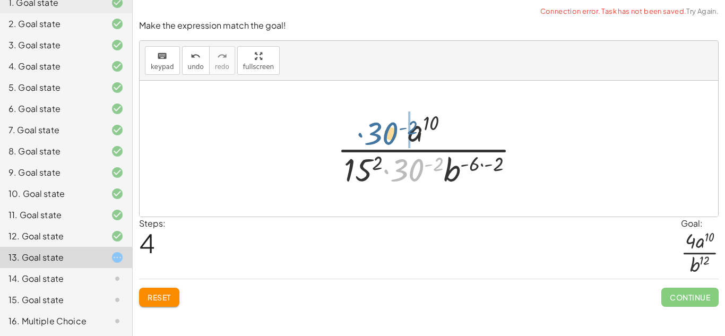
drag, startPoint x: 422, startPoint y: 166, endPoint x: 389, endPoint y: 126, distance: 52.0
click at [389, 126] on div at bounding box center [433, 149] width 202 height 82
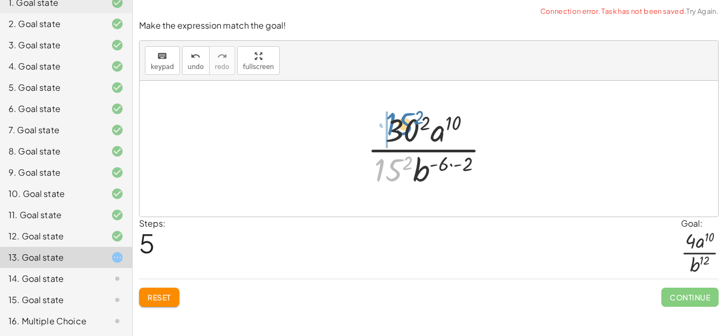
drag, startPoint x: 394, startPoint y: 168, endPoint x: 402, endPoint y: 122, distance: 46.3
click at [402, 122] on div at bounding box center [433, 149] width 142 height 82
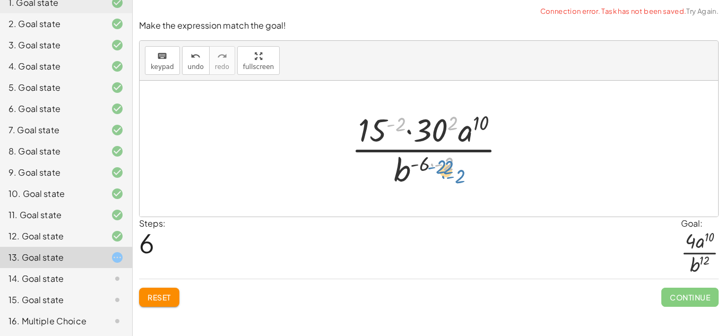
drag, startPoint x: 452, startPoint y: 123, endPoint x: 446, endPoint y: 169, distance: 46.0
click at [446, 169] on div at bounding box center [432, 149] width 173 height 82
drag, startPoint x: 448, startPoint y: 163, endPoint x: 431, endPoint y: 164, distance: 17.5
click at [431, 164] on div at bounding box center [432, 149] width 173 height 82
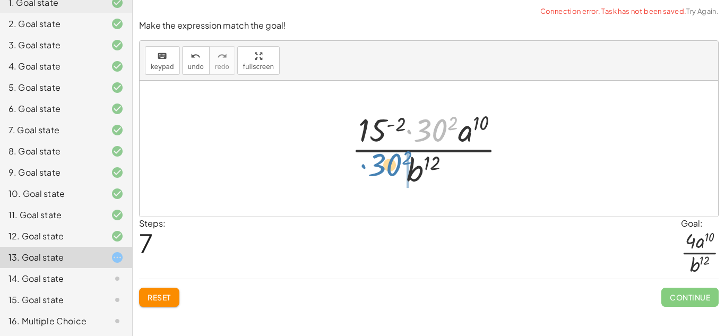
drag, startPoint x: 422, startPoint y: 136, endPoint x: 375, endPoint y: 169, distance: 56.8
click at [375, 169] on div at bounding box center [432, 149] width 173 height 82
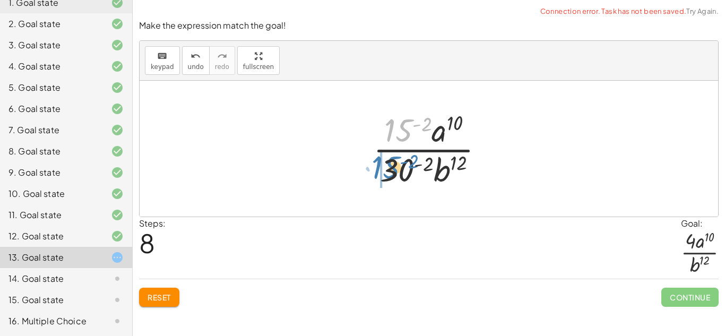
drag, startPoint x: 392, startPoint y: 138, endPoint x: 376, endPoint y: 172, distance: 37.0
click at [376, 172] on div at bounding box center [433, 149] width 130 height 82
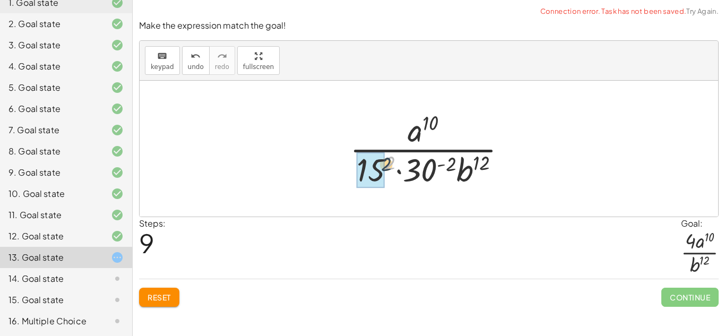
drag, startPoint x: 390, startPoint y: 161, endPoint x: 376, endPoint y: 166, distance: 15.1
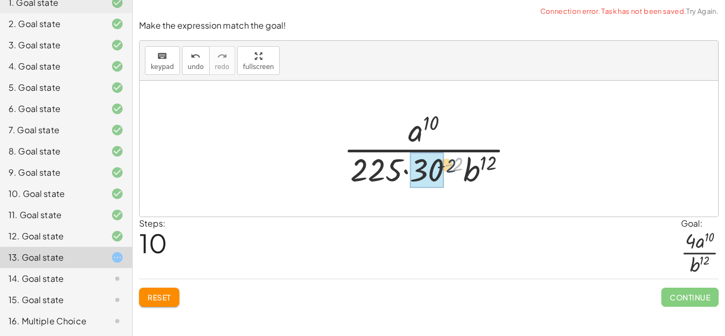
drag, startPoint x: 457, startPoint y: 160, endPoint x: 436, endPoint y: 164, distance: 21.6
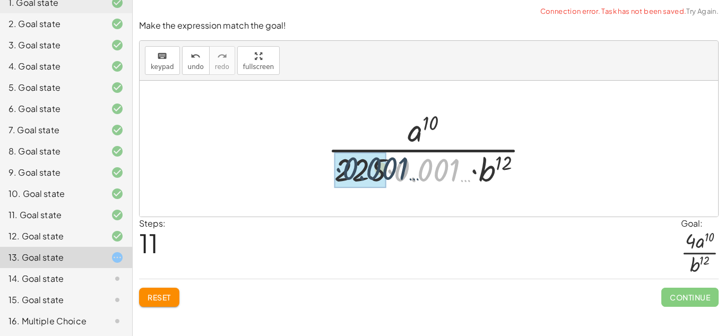
drag, startPoint x: 430, startPoint y: 172, endPoint x: 377, endPoint y: 170, distance: 52.5
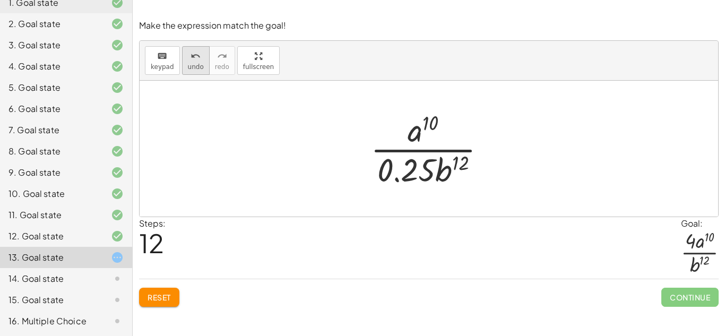
click at [198, 64] on span "undo" at bounding box center [196, 66] width 16 height 7
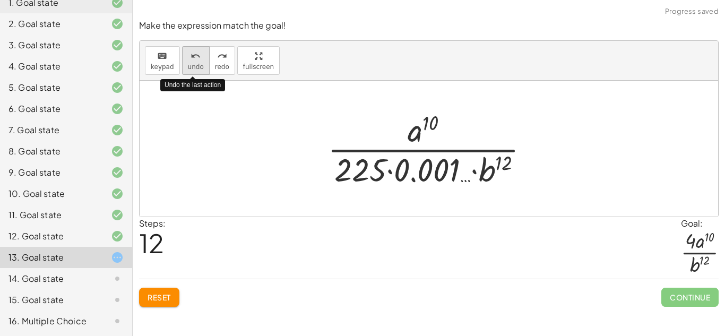
click at [198, 64] on span "undo" at bounding box center [196, 66] width 16 height 7
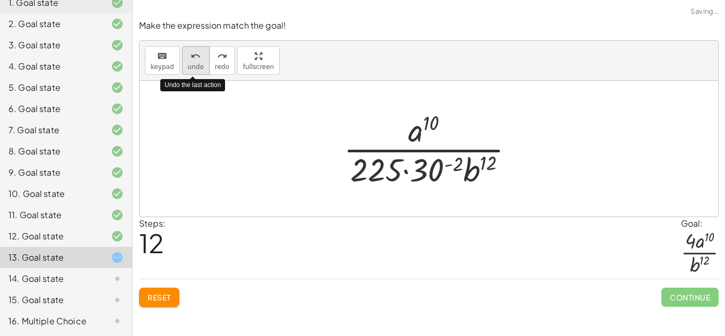
click at [198, 64] on span "undo" at bounding box center [196, 66] width 16 height 7
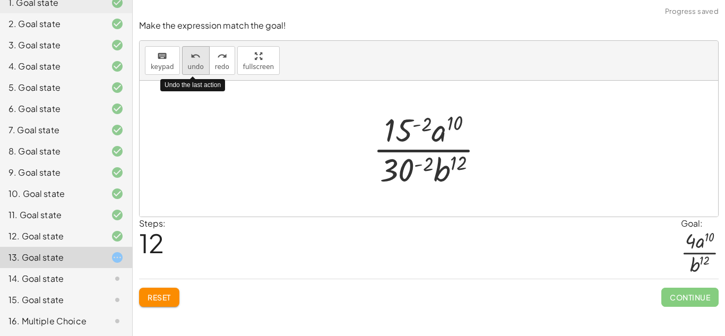
click at [198, 64] on span "undo" at bounding box center [196, 66] width 16 height 7
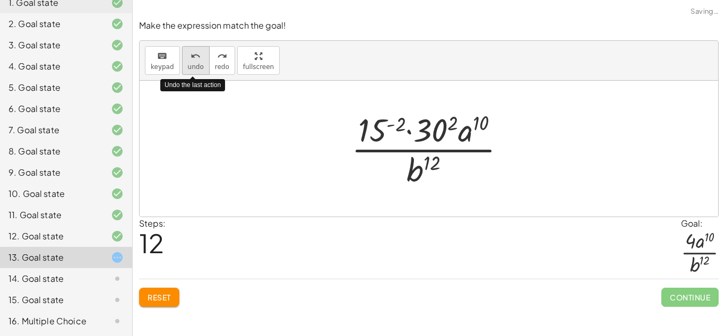
click at [198, 64] on span "undo" at bounding box center [196, 66] width 16 height 7
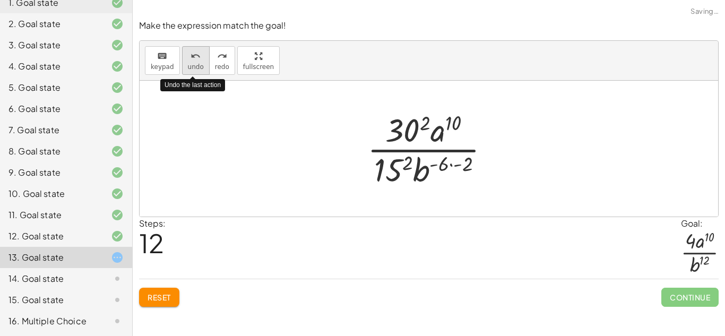
click at [198, 64] on span "undo" at bounding box center [196, 66] width 16 height 7
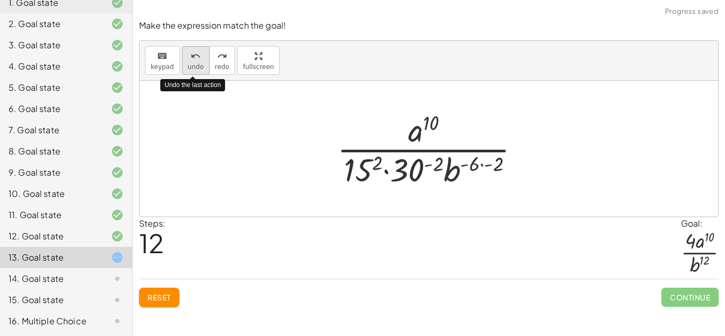
click at [198, 64] on span "undo" at bounding box center [196, 66] width 16 height 7
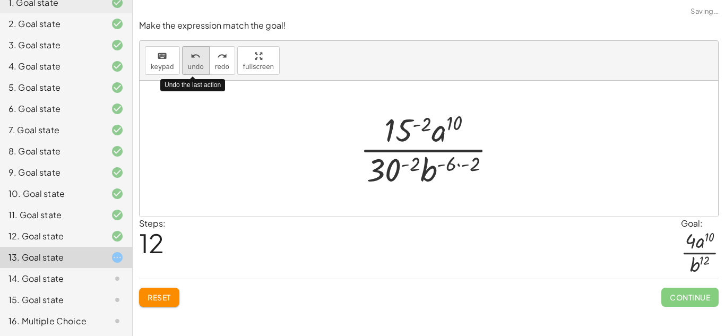
click at [198, 64] on span "undo" at bounding box center [196, 66] width 16 height 7
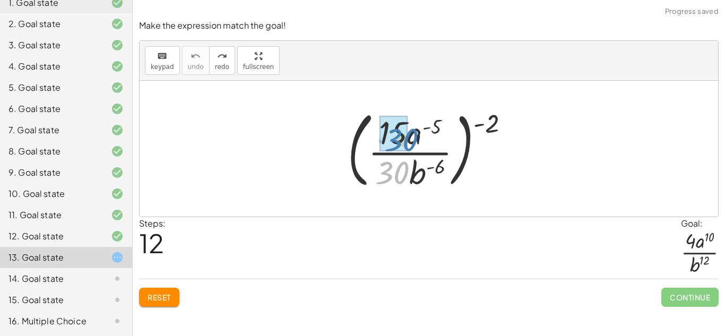
drag, startPoint x: 399, startPoint y: 166, endPoint x: 407, endPoint y: 132, distance: 35.0
click at [407, 132] on div at bounding box center [432, 149] width 181 height 88
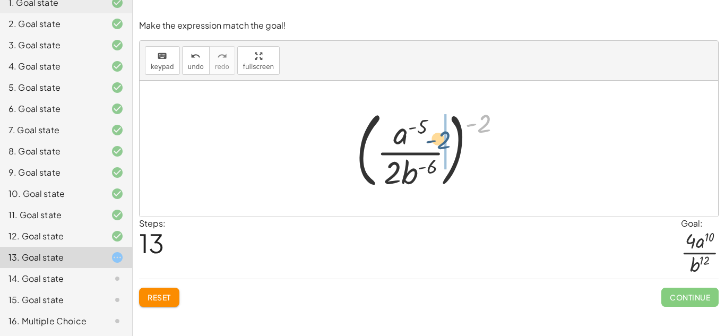
drag, startPoint x: 482, startPoint y: 123, endPoint x: 436, endPoint y: 141, distance: 49.4
click at [436, 141] on div at bounding box center [433, 149] width 164 height 88
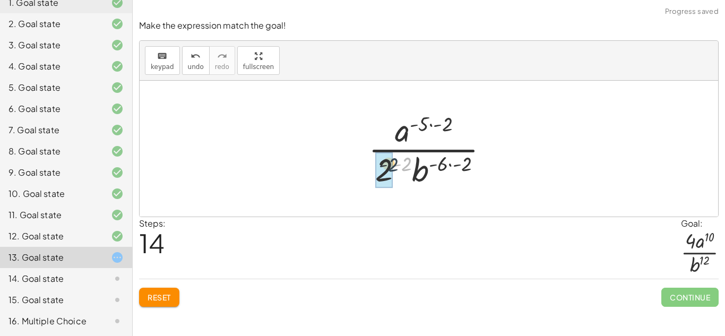
drag, startPoint x: 404, startPoint y: 169, endPoint x: 391, endPoint y: 171, distance: 13.4
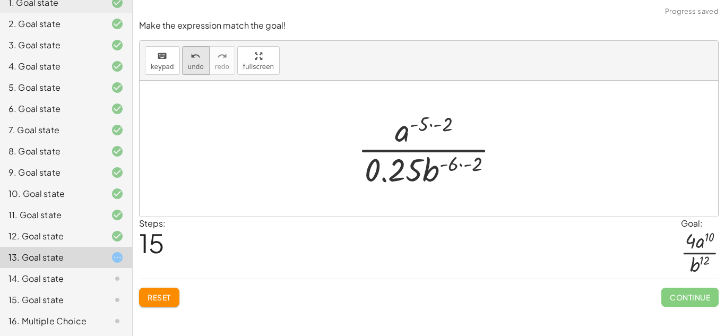
click at [203, 53] on button "undo undo" at bounding box center [196, 60] width 28 height 29
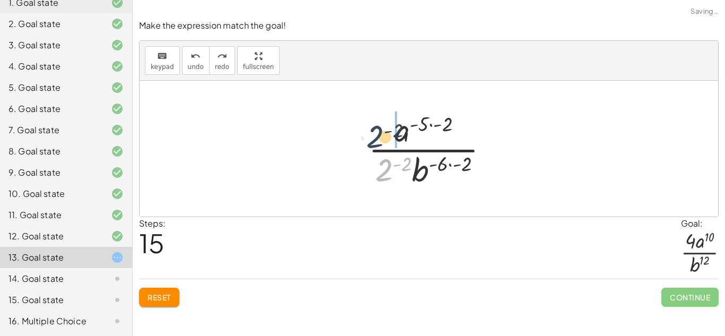
drag, startPoint x: 386, startPoint y: 171, endPoint x: 376, endPoint y: 137, distance: 35.4
click at [376, 137] on div at bounding box center [433, 149] width 140 height 82
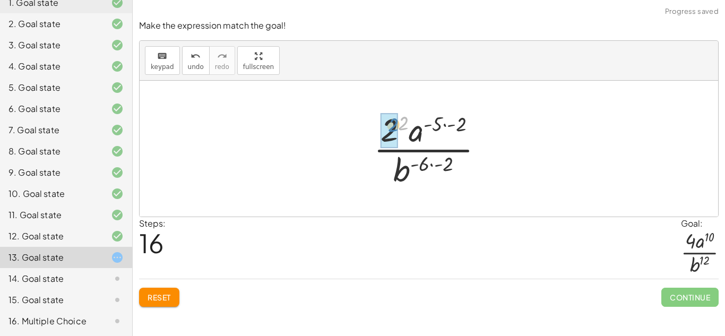
drag, startPoint x: 400, startPoint y: 125, endPoint x: 389, endPoint y: 124, distance: 10.7
drag, startPoint x: 453, startPoint y: 127, endPoint x: 438, endPoint y: 127, distance: 15.4
click at [438, 127] on div at bounding box center [433, 149] width 118 height 82
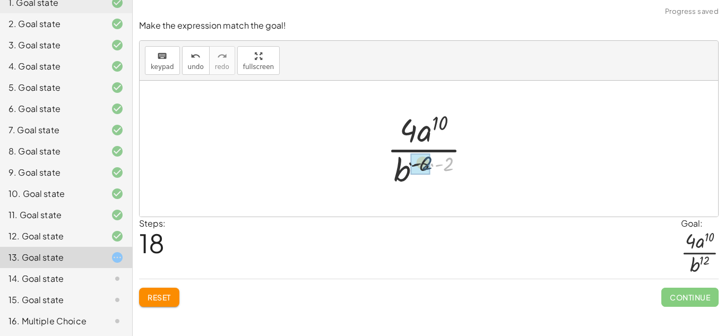
drag, startPoint x: 449, startPoint y: 160, endPoint x: 428, endPoint y: 160, distance: 20.7
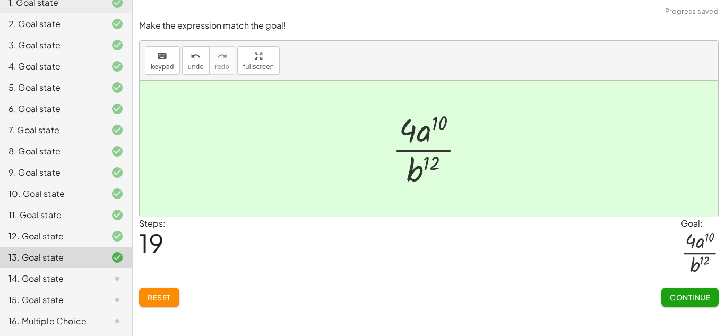
click at [688, 294] on span "Continue" at bounding box center [690, 297] width 40 height 10
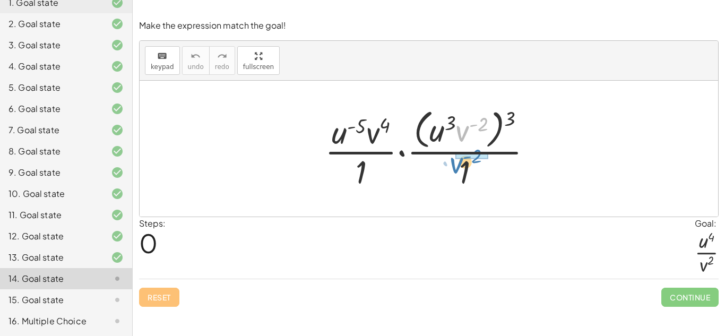
drag, startPoint x: 464, startPoint y: 132, endPoint x: 452, endPoint y: 163, distance: 33.9
click at [452, 163] on div at bounding box center [432, 148] width 227 height 86
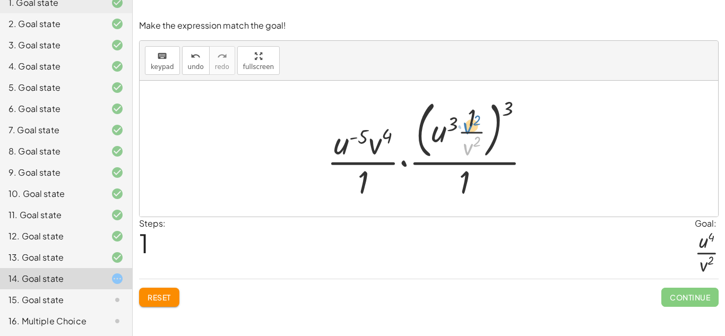
drag, startPoint x: 466, startPoint y: 145, endPoint x: 467, endPoint y: 125, distance: 20.2
click at [467, 125] on div at bounding box center [433, 148] width 222 height 107
click at [466, 140] on div at bounding box center [433, 148] width 222 height 107
drag, startPoint x: 466, startPoint y: 142, endPoint x: 429, endPoint y: 184, distance: 56.4
click at [429, 184] on div at bounding box center [433, 148] width 222 height 107
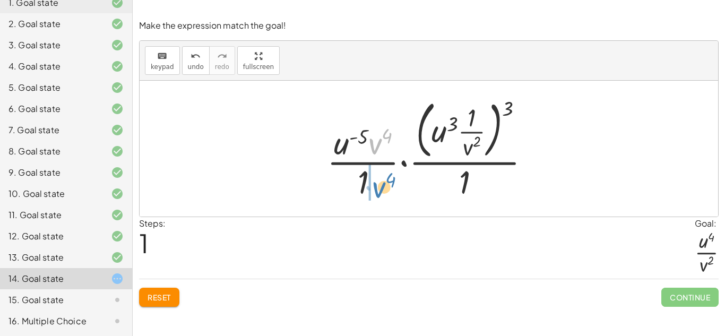
drag, startPoint x: 373, startPoint y: 149, endPoint x: 376, endPoint y: 194, distance: 44.7
click at [376, 194] on div at bounding box center [433, 148] width 222 height 107
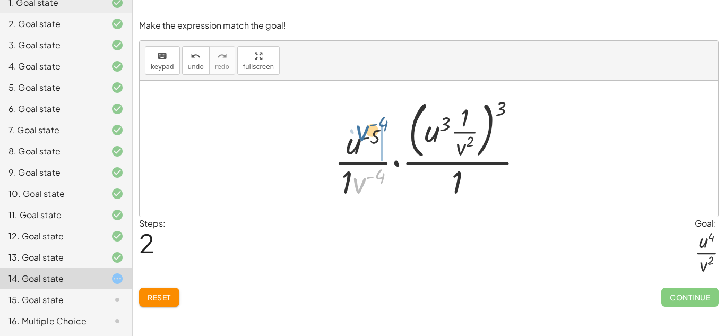
drag, startPoint x: 362, startPoint y: 183, endPoint x: 367, endPoint y: 131, distance: 51.7
click at [367, 131] on div at bounding box center [432, 148] width 207 height 107
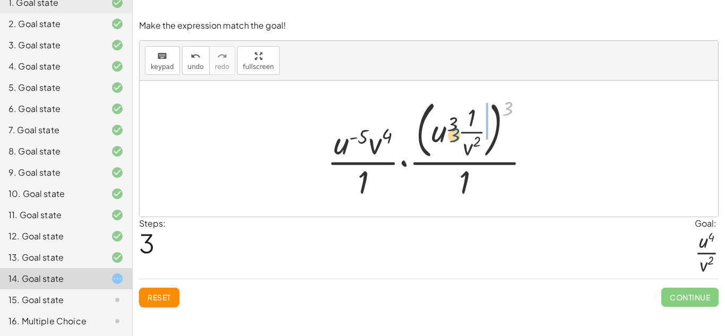
drag, startPoint x: 510, startPoint y: 105, endPoint x: 456, endPoint y: 131, distance: 59.6
click at [456, 131] on div at bounding box center [433, 148] width 222 height 107
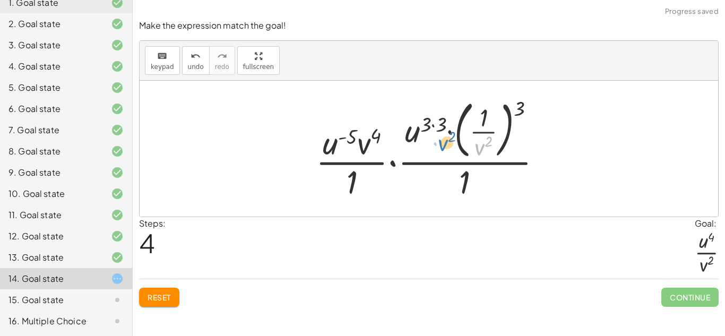
drag, startPoint x: 484, startPoint y: 145, endPoint x: 449, endPoint y: 141, distance: 34.7
click at [449, 141] on div at bounding box center [432, 148] width 245 height 107
drag, startPoint x: 481, startPoint y: 118, endPoint x: 458, endPoint y: 182, distance: 68.1
click at [458, 182] on div at bounding box center [432, 148] width 245 height 107
drag, startPoint x: 516, startPoint y: 108, endPoint x: 480, endPoint y: 139, distance: 48.2
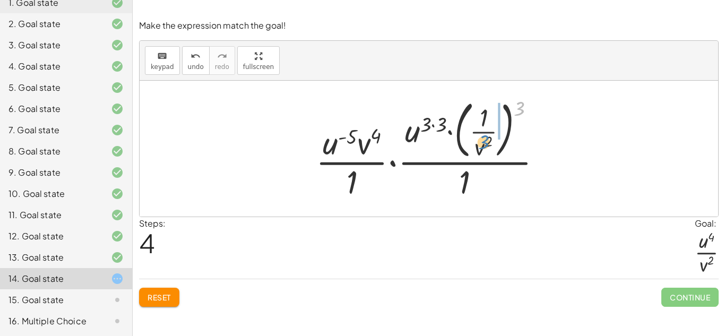
click at [479, 140] on div at bounding box center [432, 148] width 245 height 107
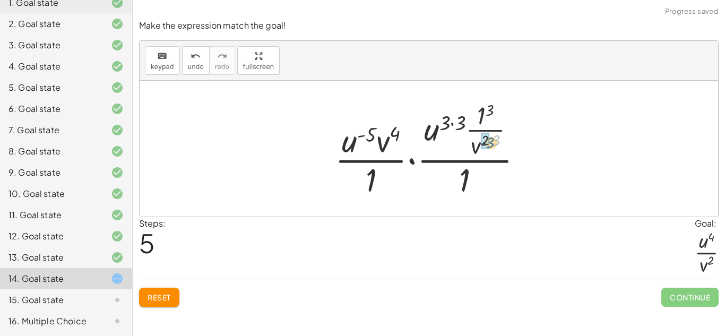
drag, startPoint x: 496, startPoint y: 140, endPoint x: 483, endPoint y: 142, distance: 12.4
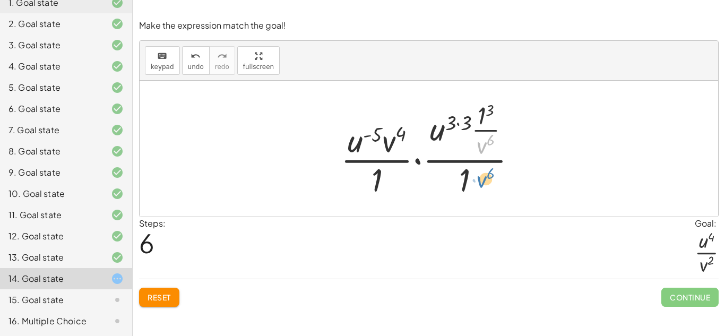
drag, startPoint x: 482, startPoint y: 152, endPoint x: 482, endPoint y: 185, distance: 33.4
click at [482, 185] on div at bounding box center [432, 149] width 195 height 102
drag, startPoint x: 485, startPoint y: 108, endPoint x: 480, endPoint y: 114, distance: 7.5
click at [480, 114] on div at bounding box center [432, 149] width 195 height 102
drag, startPoint x: 481, startPoint y: 110, endPoint x: 461, endPoint y: 167, distance: 59.7
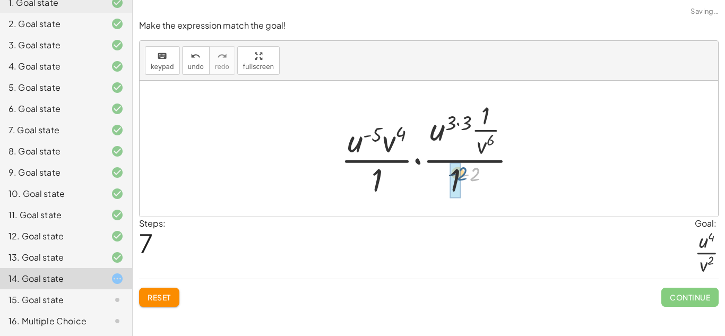
drag, startPoint x: 473, startPoint y: 173, endPoint x: 460, endPoint y: 173, distance: 13.3
drag, startPoint x: 468, startPoint y: 178, endPoint x: 491, endPoint y: 106, distance: 76.3
click at [491, 106] on div at bounding box center [432, 149] width 195 height 102
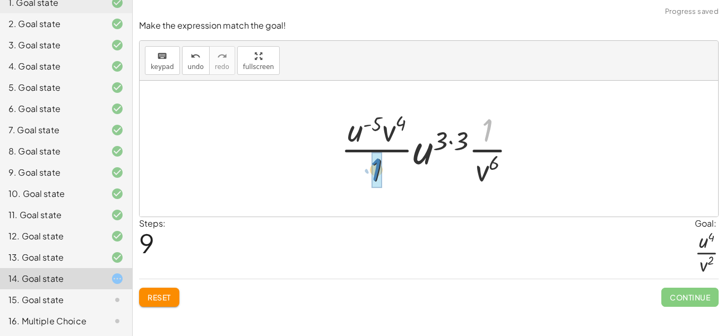
drag, startPoint x: 486, startPoint y: 129, endPoint x: 374, endPoint y: 169, distance: 119.1
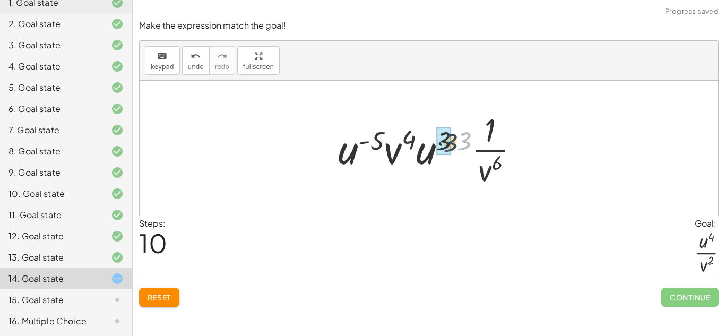
drag, startPoint x: 463, startPoint y: 129, endPoint x: 444, endPoint y: 131, distance: 19.2
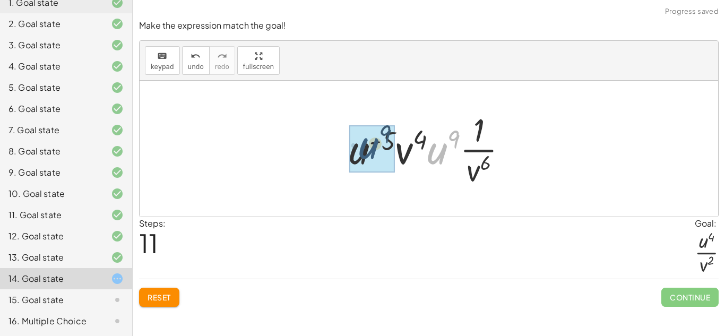
drag, startPoint x: 444, startPoint y: 154, endPoint x: 368, endPoint y: 150, distance: 75.5
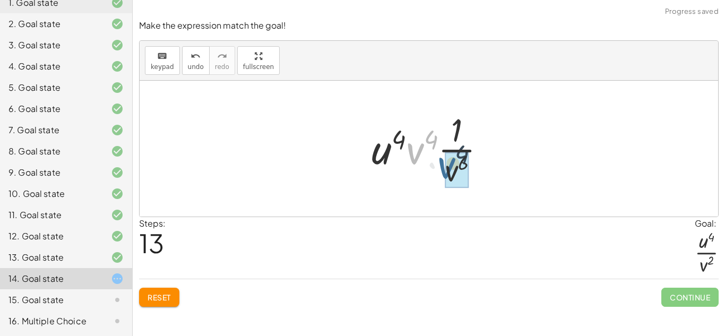
drag, startPoint x: 402, startPoint y: 157, endPoint x: 437, endPoint y: 173, distance: 38.9
click at [437, 173] on div at bounding box center [432, 149] width 133 height 82
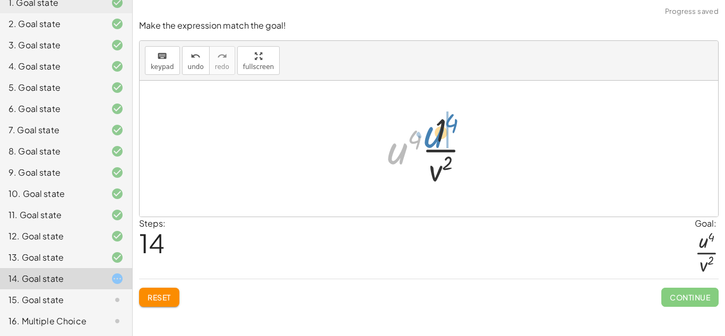
drag, startPoint x: 398, startPoint y: 153, endPoint x: 434, endPoint y: 136, distance: 39.6
click at [434, 136] on div at bounding box center [432, 149] width 101 height 82
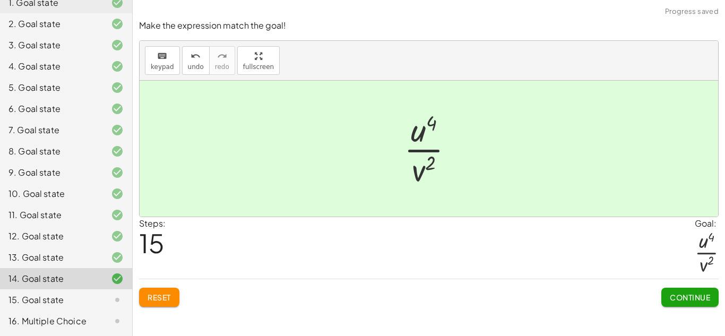
click at [656, 291] on div "Reset Continue" at bounding box center [428, 293] width 579 height 28
click at [670, 295] on span "Continue" at bounding box center [690, 297] width 40 height 10
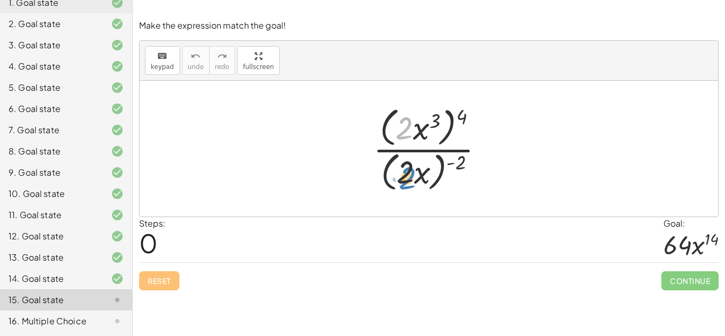
drag, startPoint x: 398, startPoint y: 133, endPoint x: 398, endPoint y: 178, distance: 45.1
click at [398, 178] on div at bounding box center [433, 148] width 130 height 91
drag, startPoint x: 458, startPoint y: 117, endPoint x: 427, endPoint y: 121, distance: 31.5
click at [427, 121] on div at bounding box center [433, 148] width 130 height 91
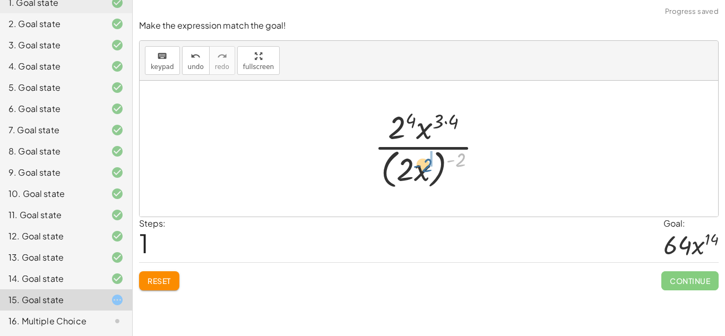
drag, startPoint x: 462, startPoint y: 157, endPoint x: 428, endPoint y: 161, distance: 34.3
click at [428, 161] on div at bounding box center [432, 148] width 127 height 86
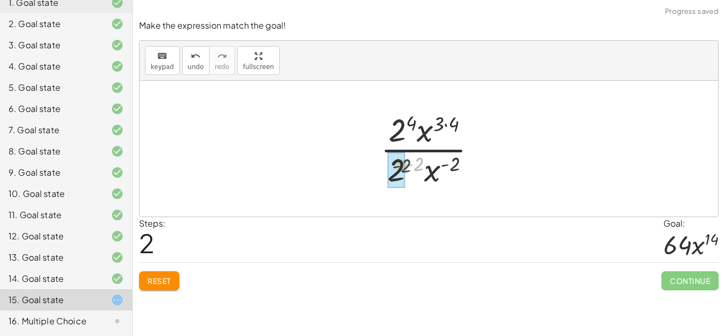
drag, startPoint x: 415, startPoint y: 165, endPoint x: 401, endPoint y: 167, distance: 14.5
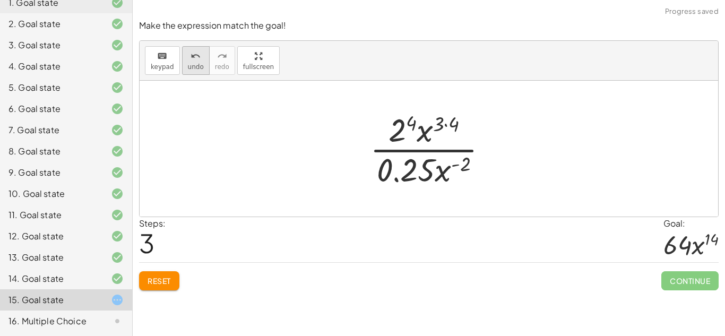
click at [191, 65] on span "undo" at bounding box center [196, 66] width 16 height 7
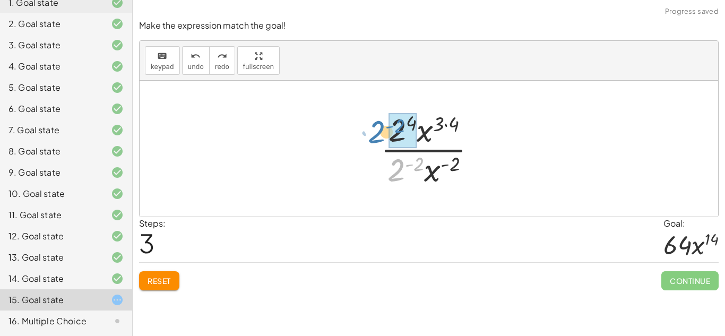
drag, startPoint x: 394, startPoint y: 181, endPoint x: 374, endPoint y: 150, distance: 36.9
click at [374, 150] on div "· ( · 2 · x 3 ) 4 · ( · 2 · x ) ( - 2 ) · 2 4 · x ( · 3 · 4 ) · ( · 2 · x ) ( -…" at bounding box center [428, 148] width 128 height 87
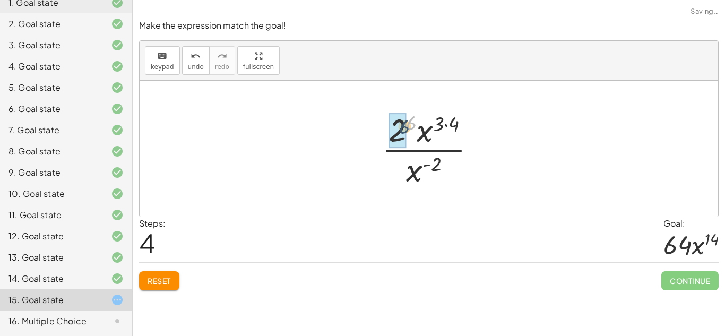
drag, startPoint x: 410, startPoint y: 120, endPoint x: 401, endPoint y: 125, distance: 10.5
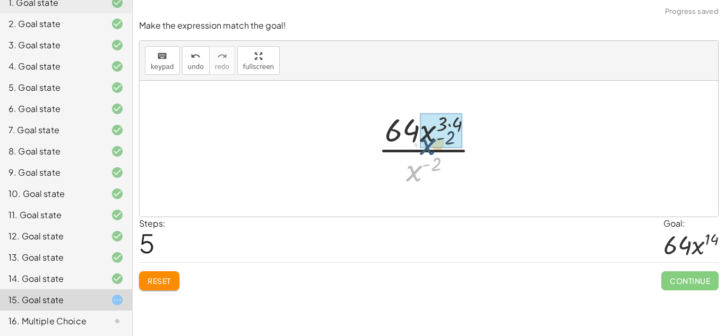
drag, startPoint x: 410, startPoint y: 173, endPoint x: 423, endPoint y: 145, distance: 30.8
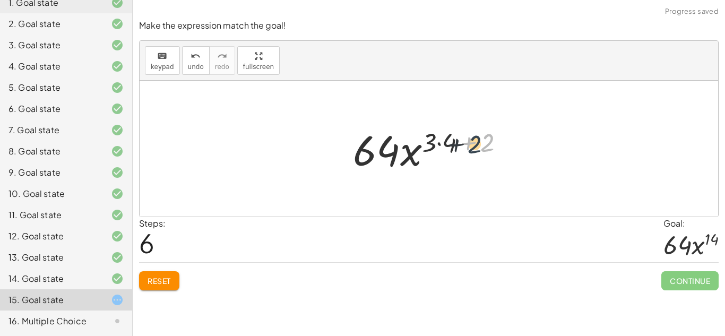
drag, startPoint x: 488, startPoint y: 147, endPoint x: 474, endPoint y: 149, distance: 13.3
click at [474, 149] on div at bounding box center [433, 148] width 170 height 55
drag, startPoint x: 490, startPoint y: 143, endPoint x: 437, endPoint y: 144, distance: 52.5
click at [437, 144] on div at bounding box center [433, 148] width 170 height 55
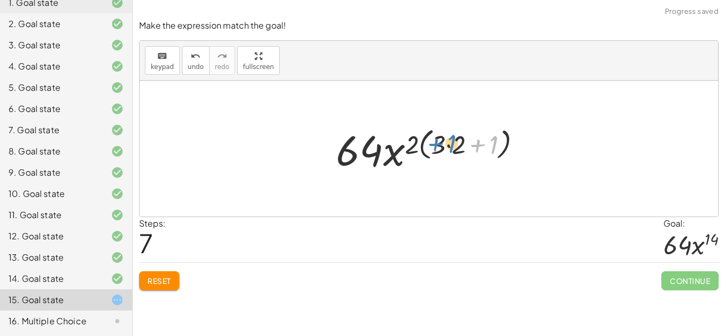
drag, startPoint x: 493, startPoint y: 147, endPoint x: 448, endPoint y: 146, distance: 45.1
click at [448, 146] on div at bounding box center [433, 148] width 204 height 55
drag, startPoint x: 455, startPoint y: 146, endPoint x: 440, endPoint y: 145, distance: 14.9
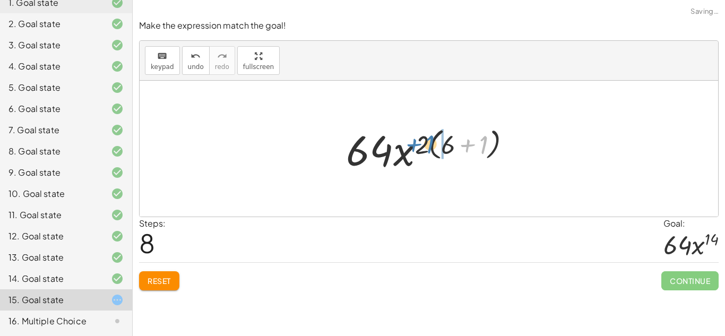
drag, startPoint x: 481, startPoint y: 146, endPoint x: 431, endPoint y: 145, distance: 50.4
click at [431, 145] on div at bounding box center [433, 148] width 184 height 55
drag, startPoint x: 478, startPoint y: 146, endPoint x: 440, endPoint y: 144, distance: 37.7
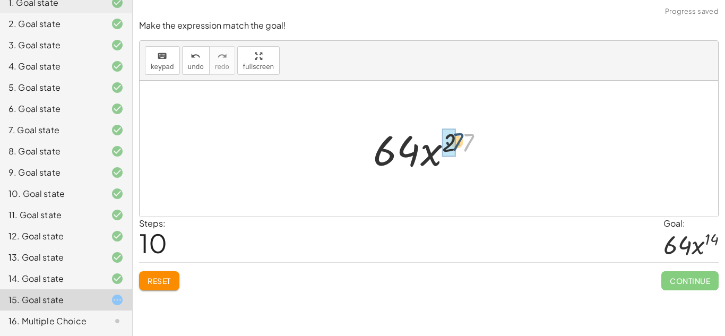
drag, startPoint x: 468, startPoint y: 143, endPoint x: 452, endPoint y: 143, distance: 16.5
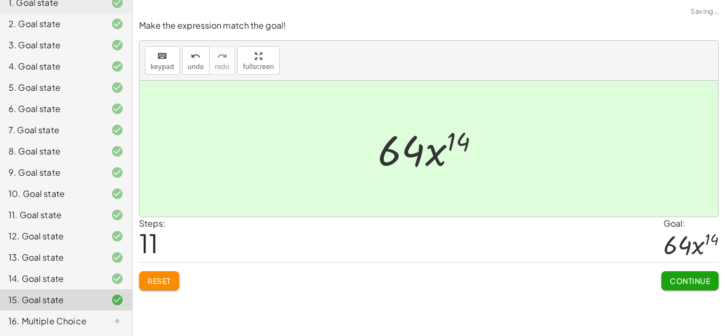
click at [680, 271] on button "Continue" at bounding box center [689, 280] width 57 height 19
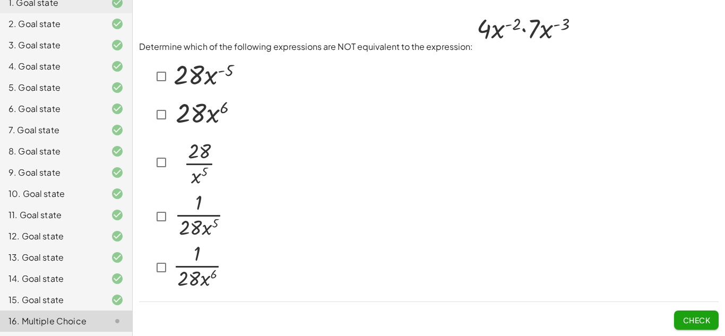
click at [208, 125] on img at bounding box center [203, 113] width 65 height 34
click at [703, 333] on div "Determine which of the following expressions are NOT equivalent to the expressi…" at bounding box center [429, 170] width 592 height 331
click at [698, 324] on span "Check" at bounding box center [696, 320] width 28 height 10
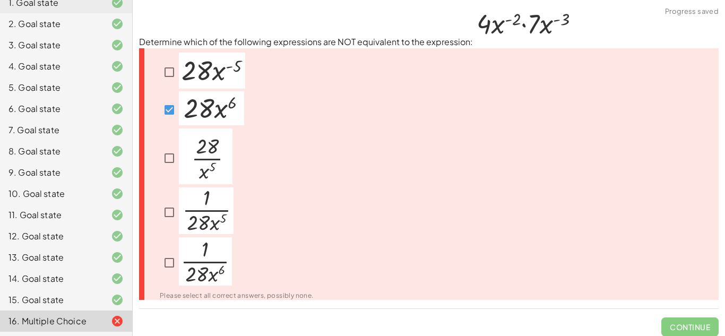
click at [145, 164] on div "Please select all correct answers, possibly none." at bounding box center [428, 174] width 579 height 252
click at [160, 170] on div at bounding box center [196, 157] width 73 height 59
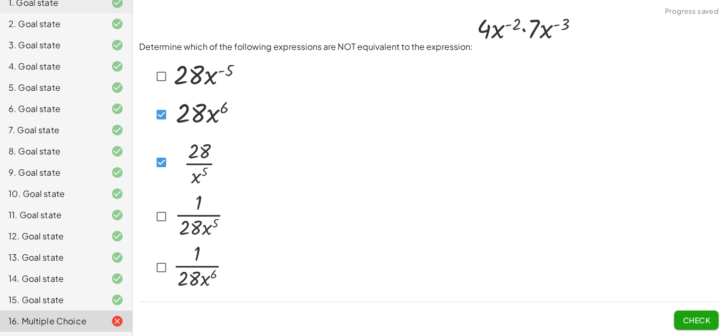
click at [176, 86] on img at bounding box center [204, 75] width 66 height 36
click at [691, 318] on span "Check" at bounding box center [696, 320] width 28 height 10
click at [696, 315] on span "Check" at bounding box center [696, 320] width 28 height 10
click at [174, 202] on img at bounding box center [198, 215] width 55 height 47
click at [689, 316] on span "Check" at bounding box center [696, 320] width 28 height 10
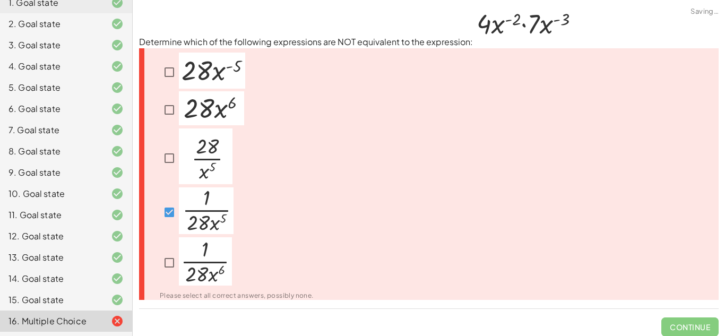
click at [689, 316] on span "Continue" at bounding box center [689, 323] width 57 height 28
click at [188, 220] on img at bounding box center [206, 210] width 55 height 47
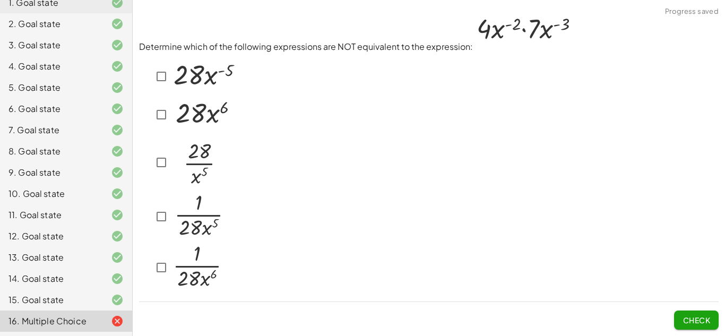
click at [174, 276] on img at bounding box center [197, 265] width 53 height 48
click at [682, 317] on span "Check" at bounding box center [696, 320] width 28 height 10
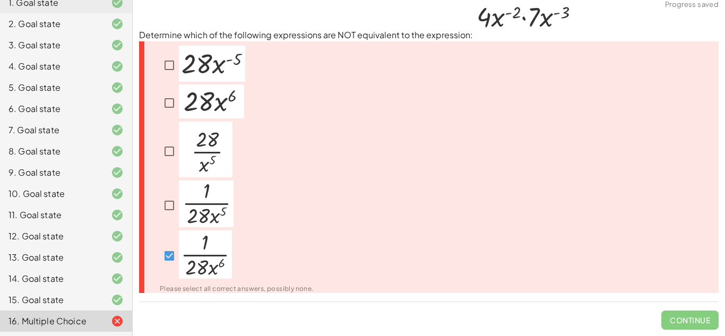
scroll to position [0, 0]
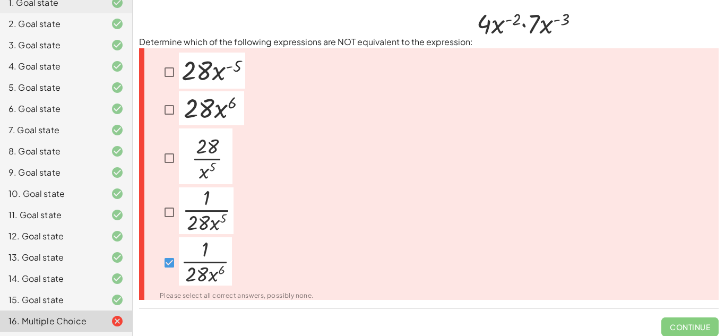
click at [169, 251] on div at bounding box center [237, 262] width 154 height 51
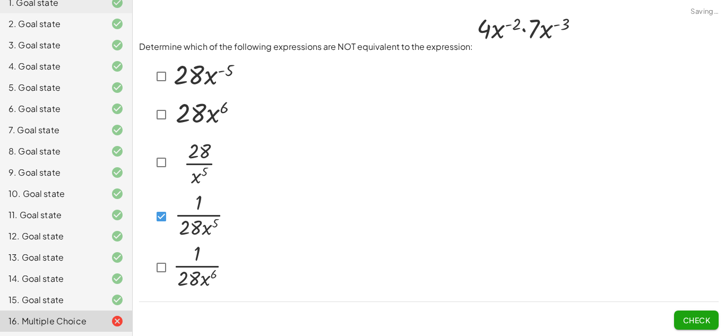
click at [693, 311] on button "Check" at bounding box center [696, 319] width 45 height 19
click at [154, 144] on div at bounding box center [188, 162] width 73 height 59
click at [165, 128] on div at bounding box center [194, 114] width 84 height 37
click at [685, 330] on div "Determine which of the following expressions are NOT equivalent to the expressi…" at bounding box center [429, 170] width 592 height 331
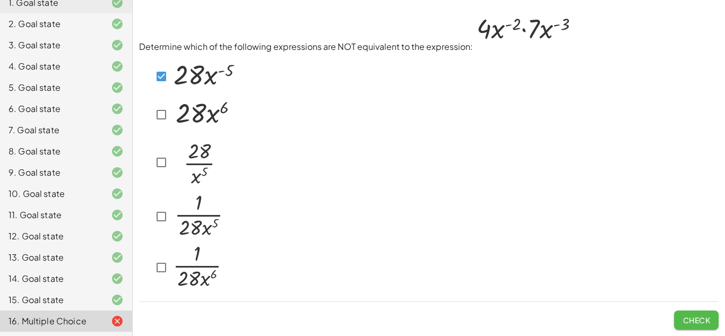
click at [684, 327] on button "Check" at bounding box center [696, 319] width 45 height 19
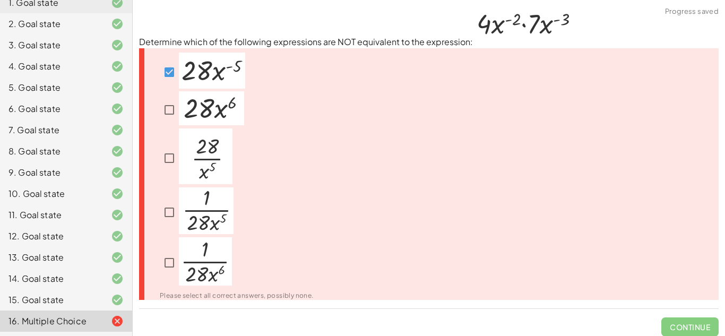
click at [225, 59] on img at bounding box center [212, 71] width 66 height 36
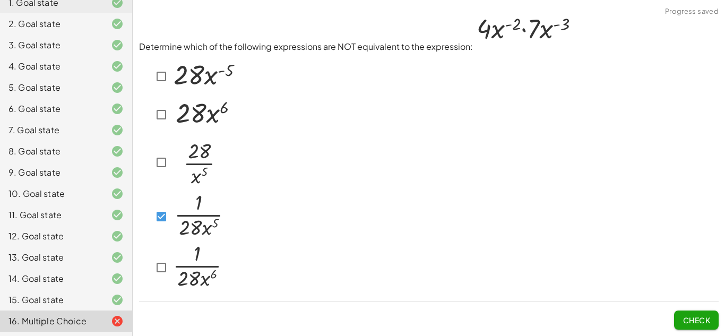
click at [158, 176] on div at bounding box center [188, 162] width 73 height 59
click at [470, 178] on div at bounding box center [428, 173] width 579 height 240
click at [679, 323] on button "Check" at bounding box center [696, 319] width 45 height 19
